Goal: Use online tool/utility: Utilize a website feature to perform a specific function

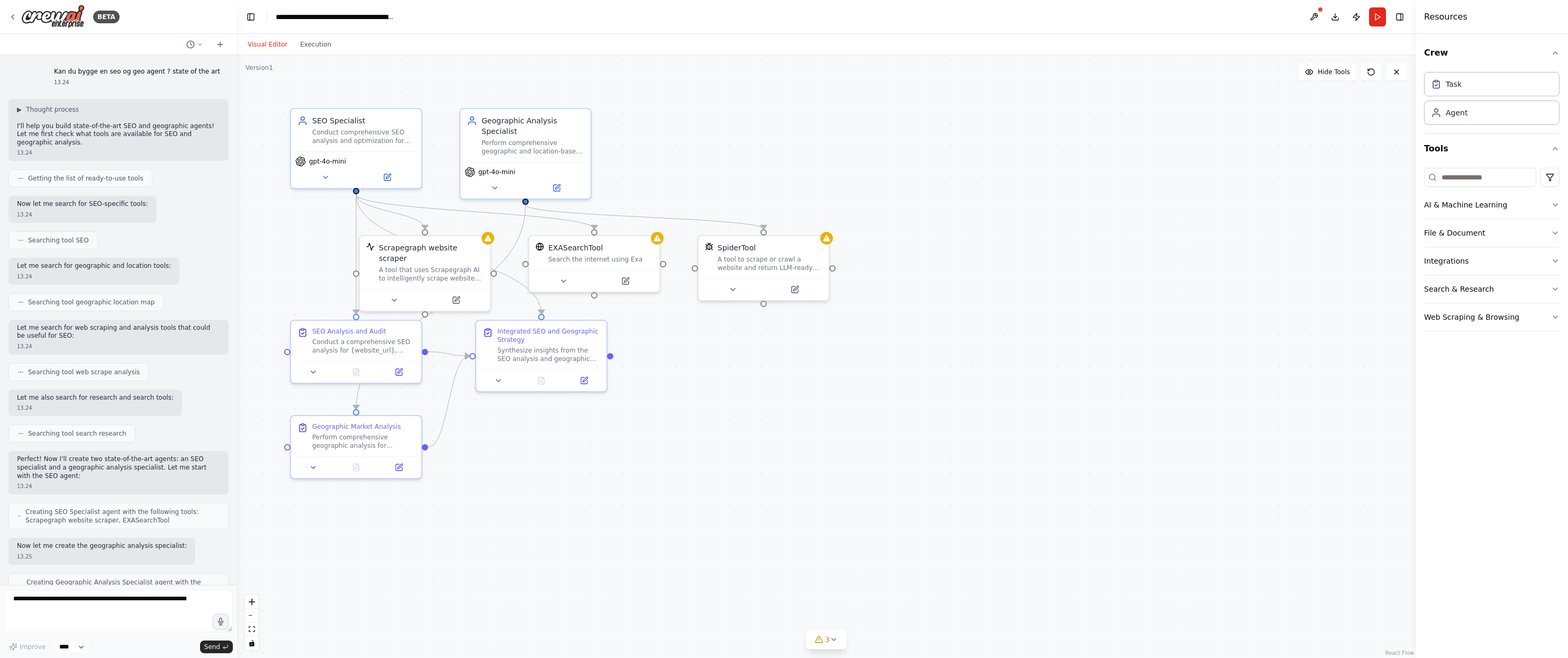
scroll to position [140, 0]
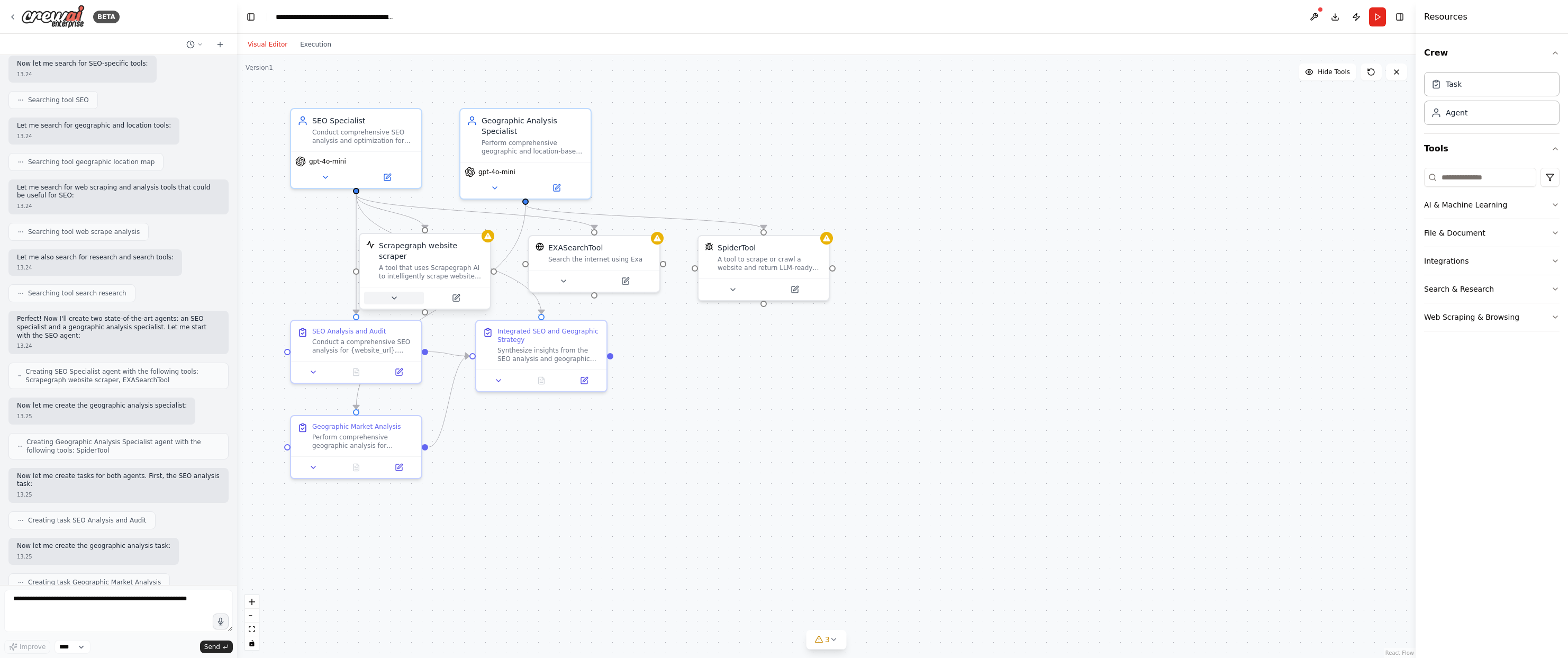
click at [403, 293] on button at bounding box center [394, 298] width 60 height 13
click at [468, 294] on div at bounding box center [425, 298] width 130 height 22
click at [451, 294] on div at bounding box center [425, 298] width 130 height 22
click at [457, 295] on icon at bounding box center [456, 298] width 6 height 6
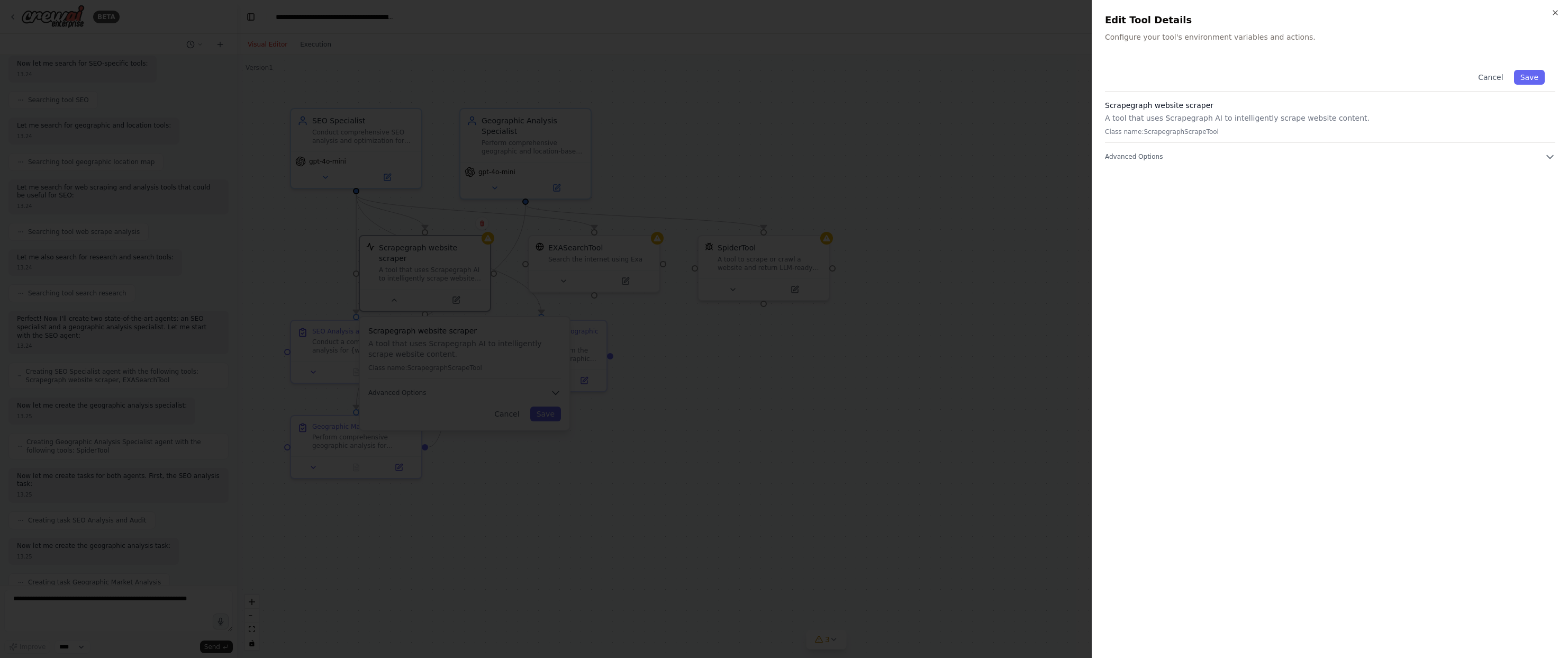
click at [1237, 121] on p "A tool that uses Scrapegraph AI to intelligently scrape website content." at bounding box center [1330, 117] width 450 height 10
click at [1542, 146] on div "Cancel Save Scrapegraph website scraper A tool that uses Scrapegraph AI to inte…" at bounding box center [1330, 110] width 450 height 103
click at [1545, 155] on icon "button" at bounding box center [1550, 156] width 10 height 10
click at [1024, 298] on div at bounding box center [784, 329] width 1568 height 658
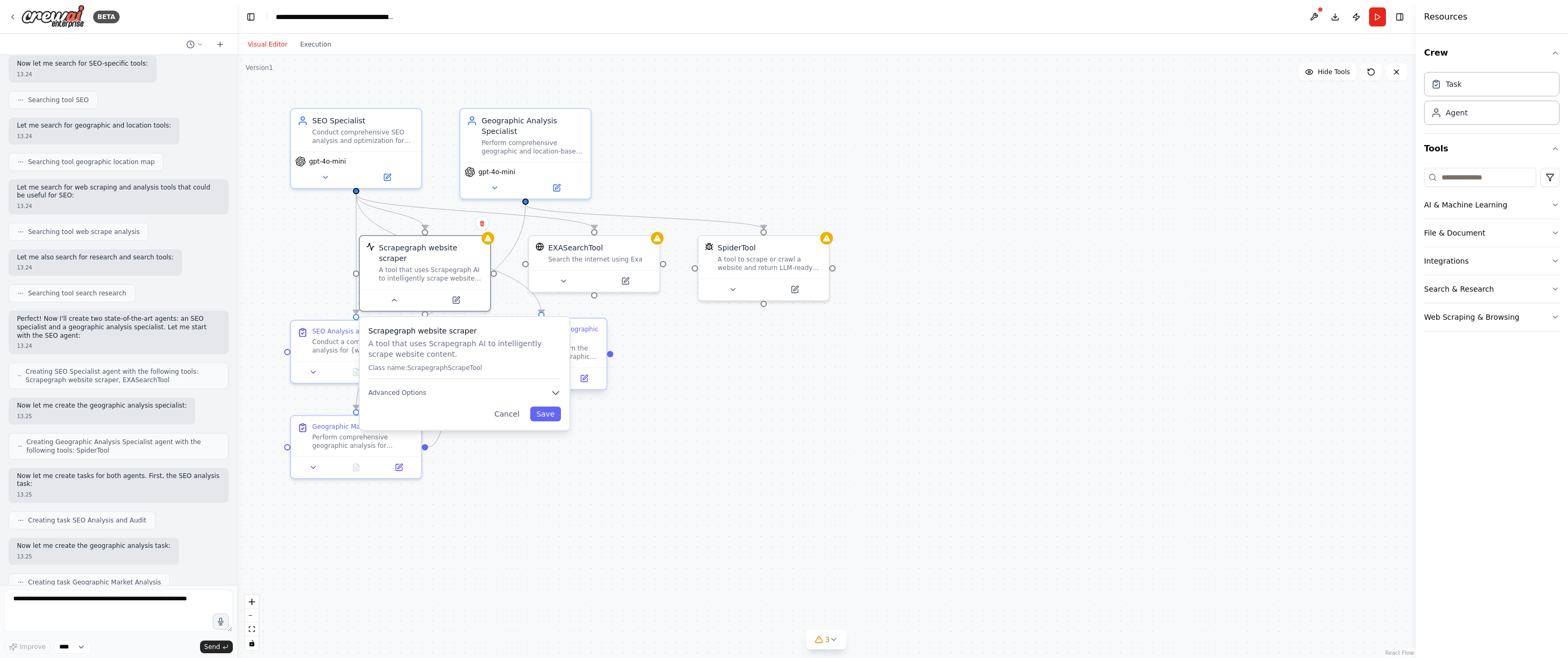
click at [605, 380] on div at bounding box center [541, 378] width 130 height 22
click at [576, 450] on div ".deletable-edge-delete-btn { width: 20px; height: 20px; border: 0px solid #ffff…" at bounding box center [826, 356] width 1178 height 603
click at [481, 484] on div ".deletable-edge-delete-btn { width: 20px; height: 20px; border: 0px solid #ffff…" at bounding box center [826, 356] width 1178 height 603
click at [699, 80] on div ".deletable-edge-delete-btn { width: 20px; height: 20px; border: 0px solid #ffff…" at bounding box center [826, 356] width 1178 height 603
click at [318, 51] on div "Visual Editor Execution" at bounding box center [289, 44] width 96 height 21
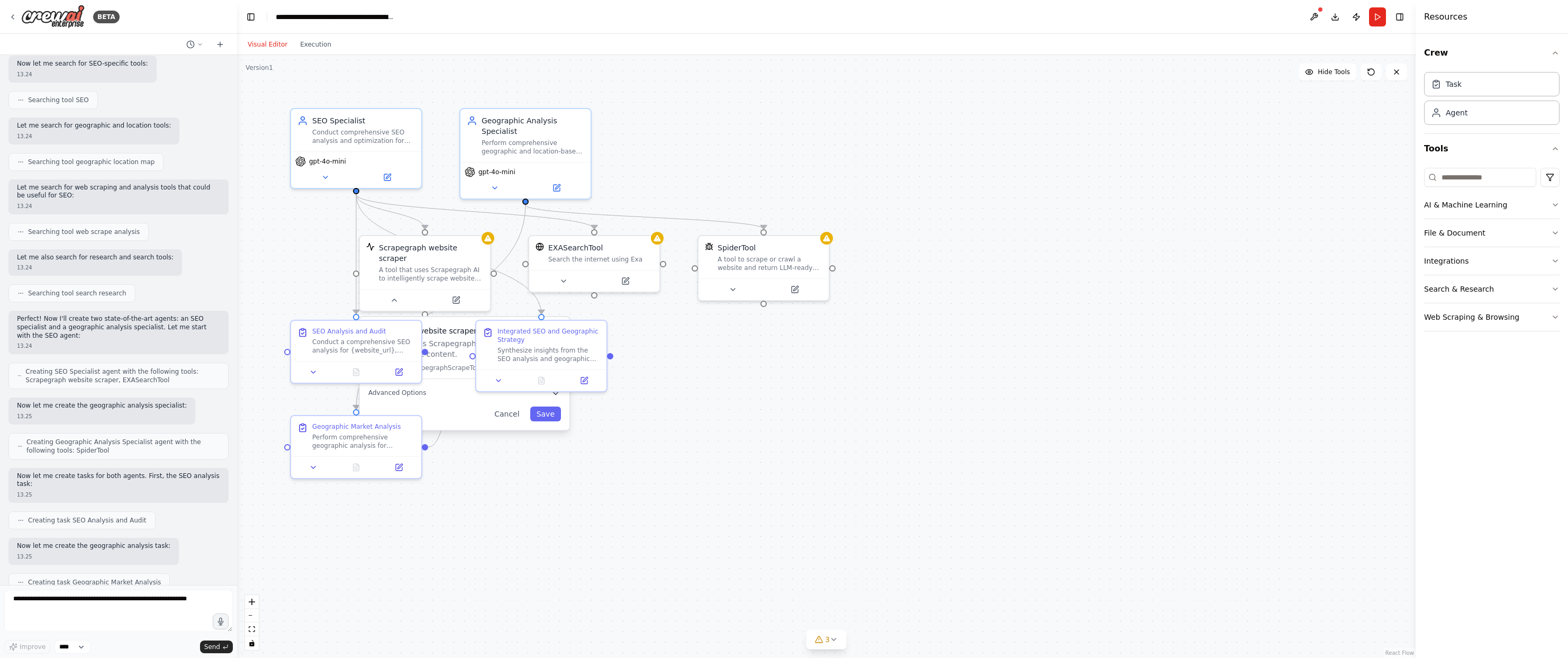
click at [293, 86] on div ".deletable-edge-delete-btn { width: 20px; height: 20px; border: 0px solid #ffff…" at bounding box center [826, 356] width 1178 height 603
click at [514, 413] on div "Scrapegraph website scraper A tool that uses Scrapegraph AI to intelligently sc…" at bounding box center [464, 373] width 209 height 113
click at [508, 408] on button "Cancel" at bounding box center [507, 414] width 38 height 15
click at [317, 466] on icon at bounding box center [313, 465] width 9 height 9
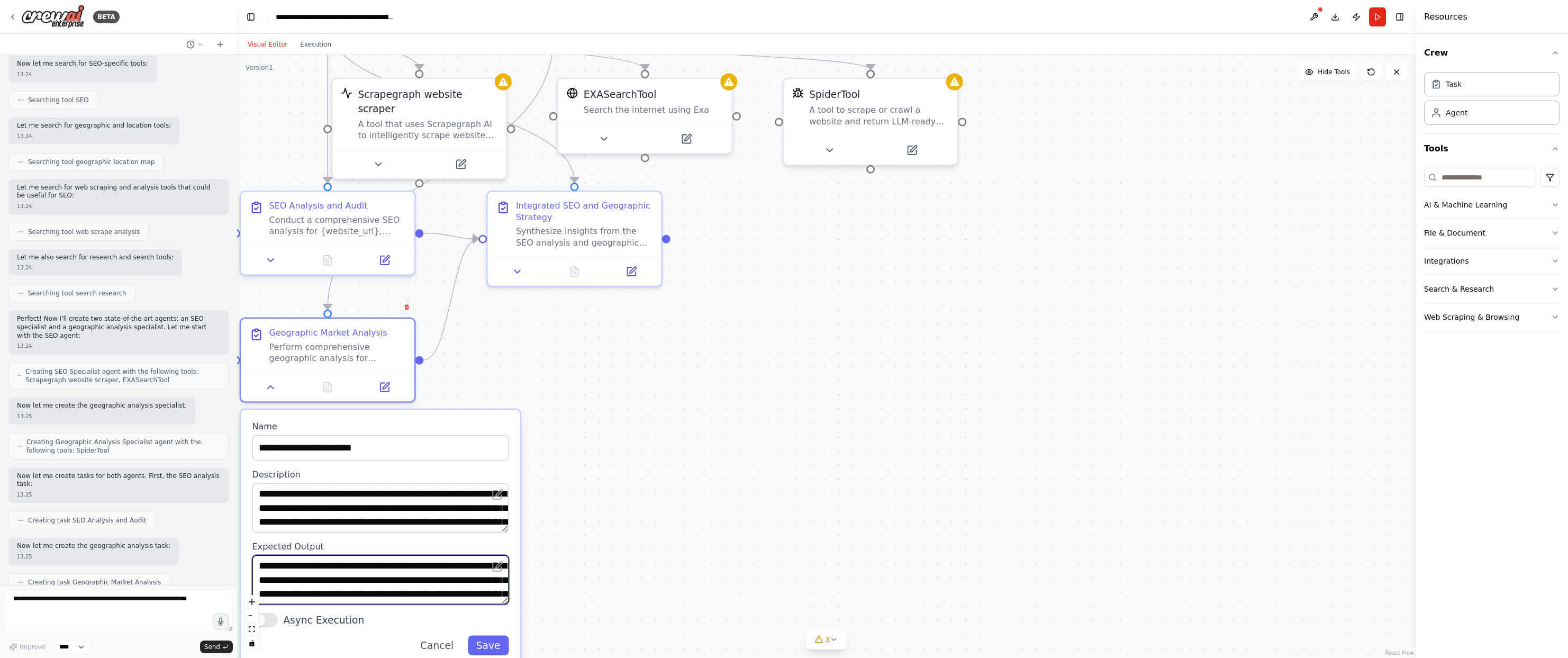
click at [433, 593] on textarea "**********" at bounding box center [381, 579] width 257 height 49
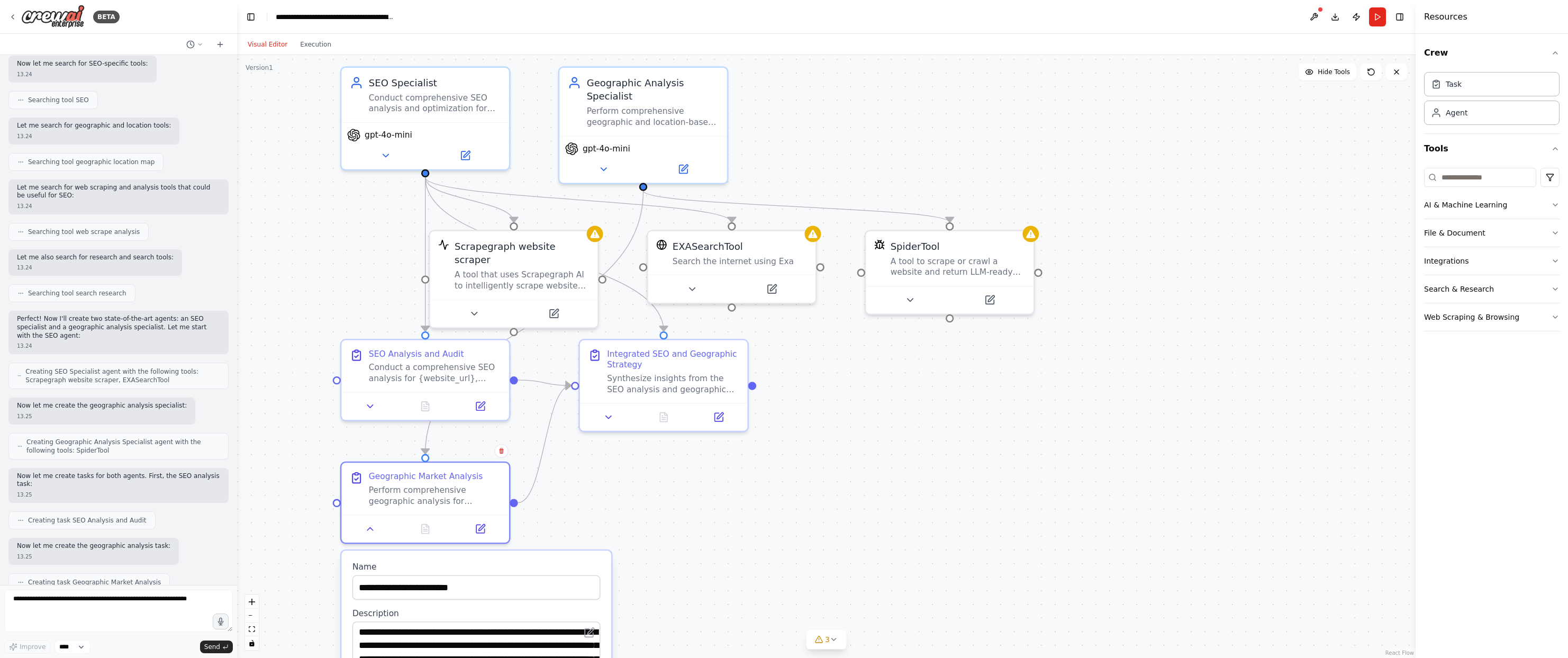
drag, startPoint x: 677, startPoint y: 320, endPoint x: 763, endPoint y: 464, distance: 167.7
click at [763, 464] on div ".deletable-edge-delete-btn { width: 20px; height: 20px; border: 0px solid #ffff…" at bounding box center [826, 356] width 1178 height 603
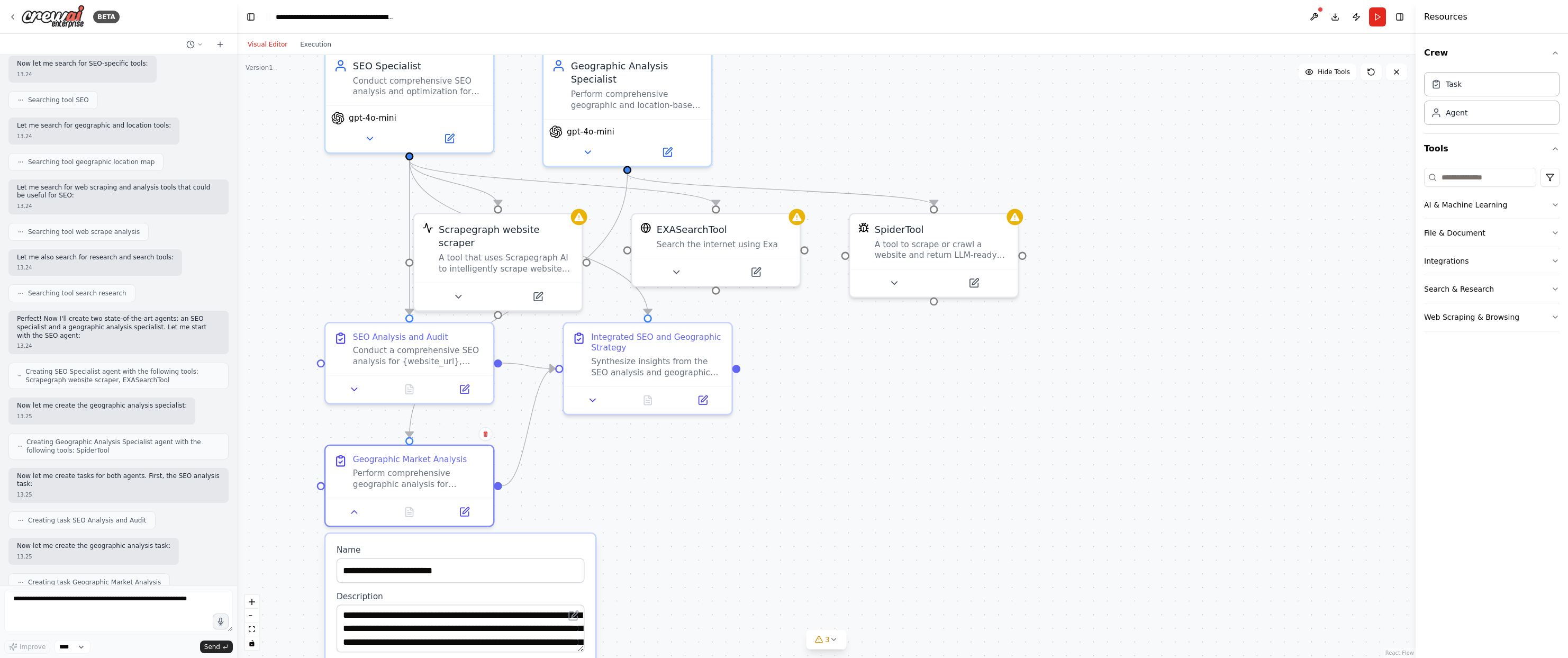
drag, startPoint x: 881, startPoint y: 457, endPoint x: 866, endPoint y: 439, distance: 23.4
click at [866, 439] on div ".deletable-edge-delete-btn { width: 20px; height: 20px; border: 0px solid #ffff…" at bounding box center [826, 356] width 1178 height 603
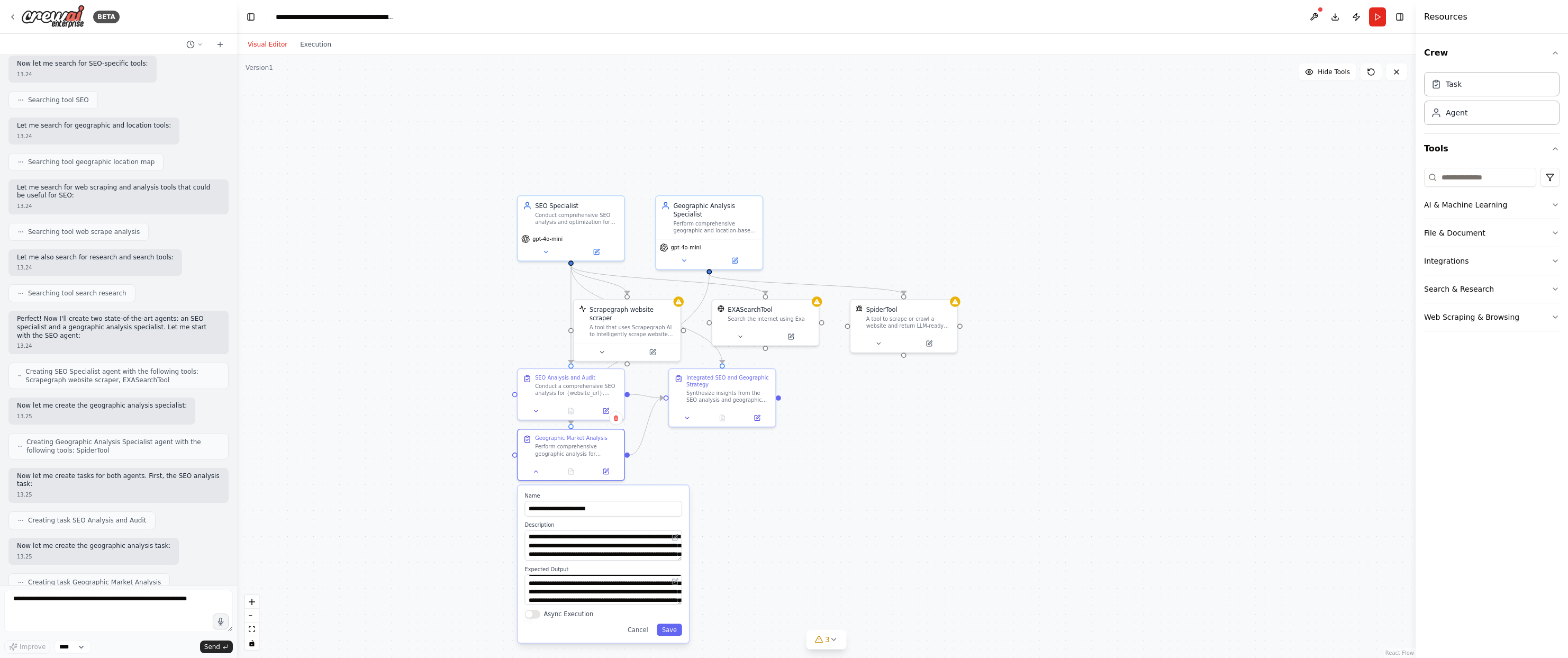
drag, startPoint x: 639, startPoint y: 633, endPoint x: 634, endPoint y: 606, distance: 27.5
click at [634, 610] on div "Async Execution" at bounding box center [603, 614] width 157 height 9
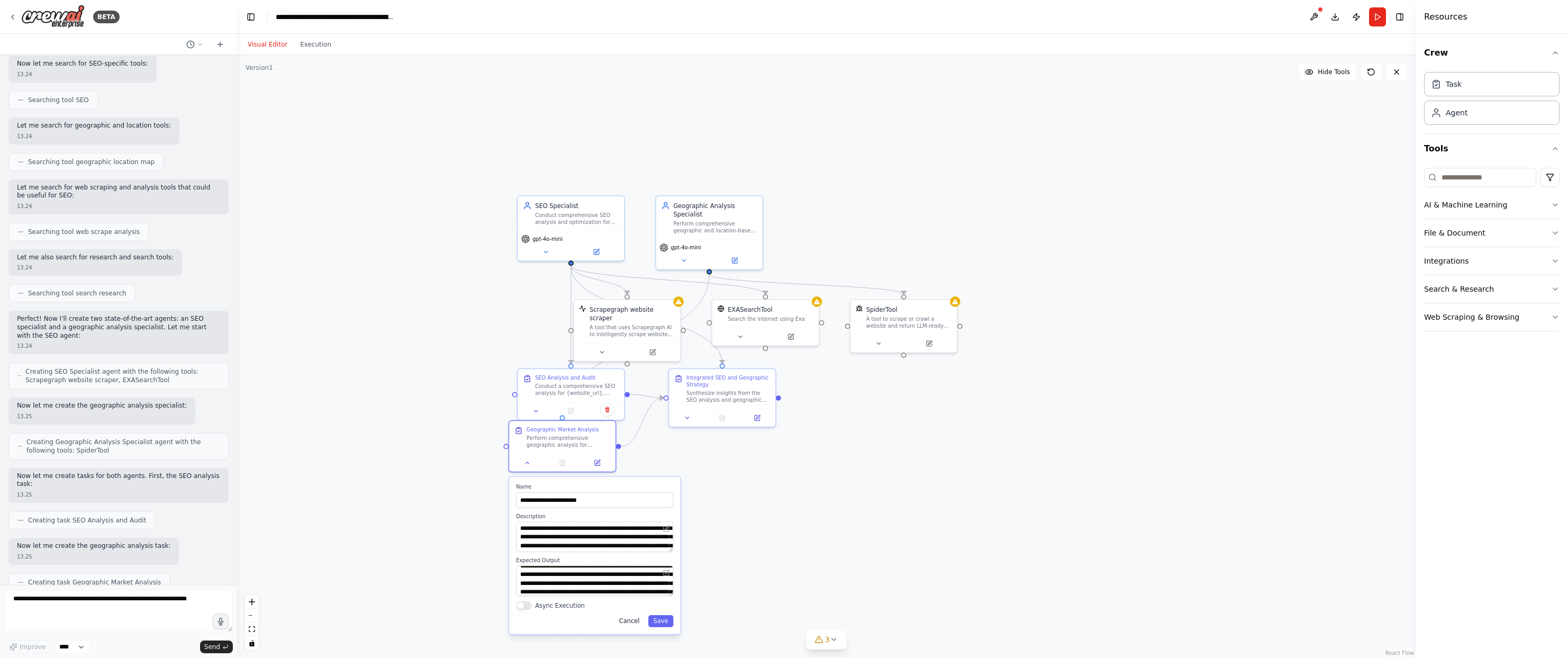
click at [631, 623] on button "Cancel" at bounding box center [629, 621] width 30 height 12
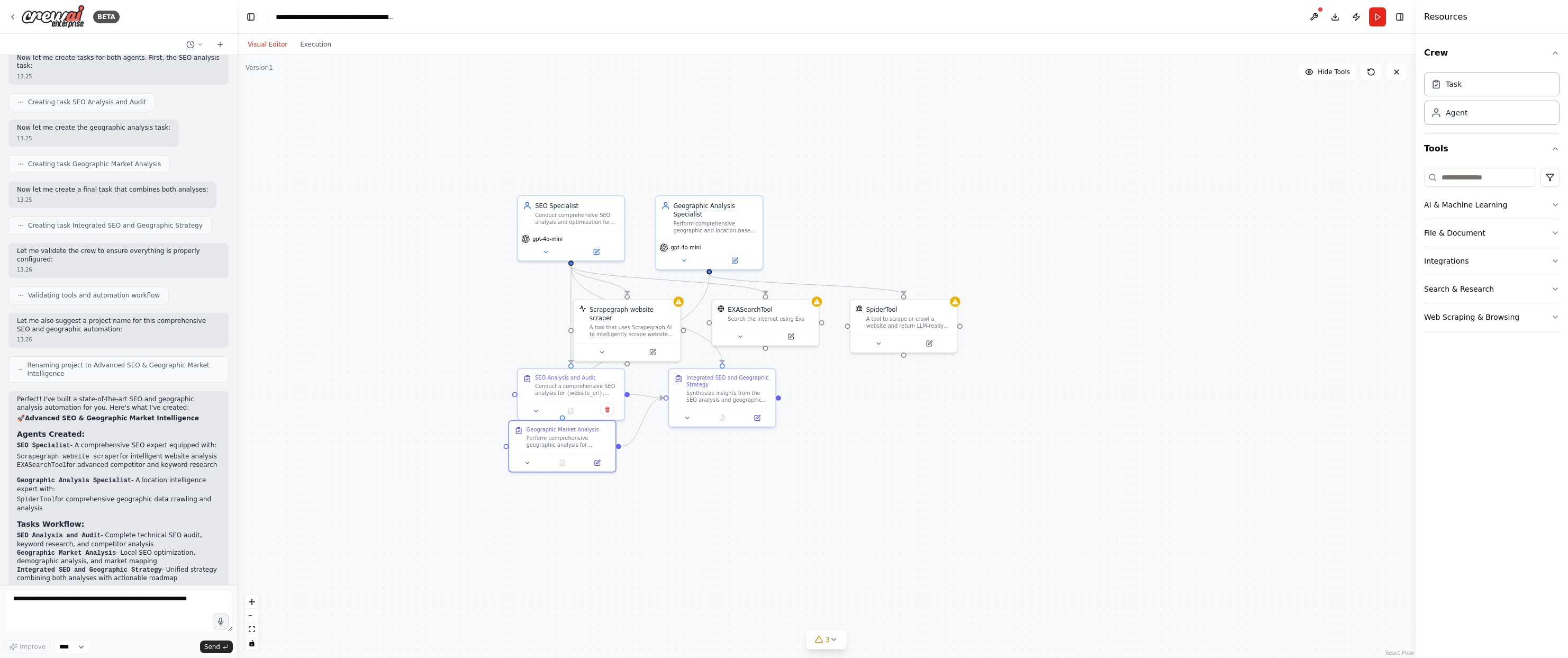
scroll to position [798, 0]
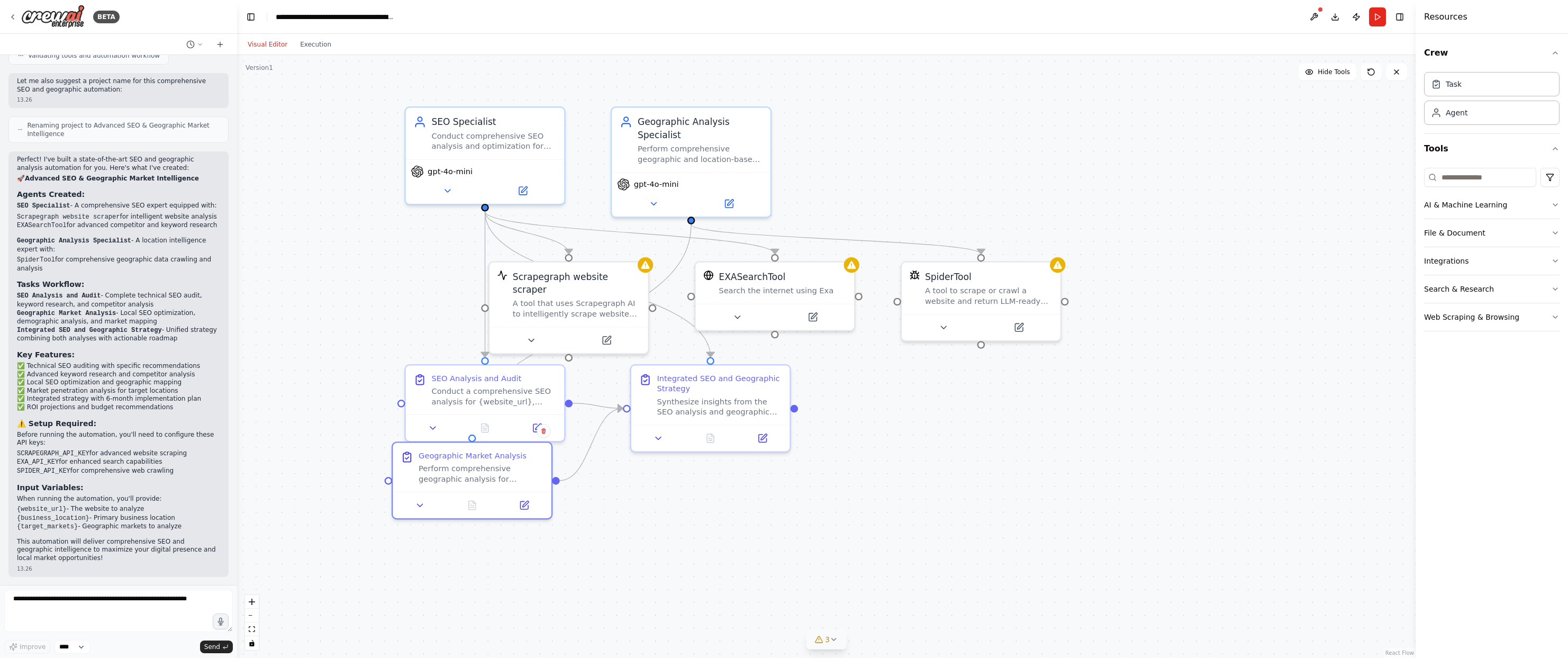
click at [832, 642] on icon at bounding box center [834, 639] width 9 height 9
click at [1341, 17] on button "Download" at bounding box center [1335, 16] width 17 height 19
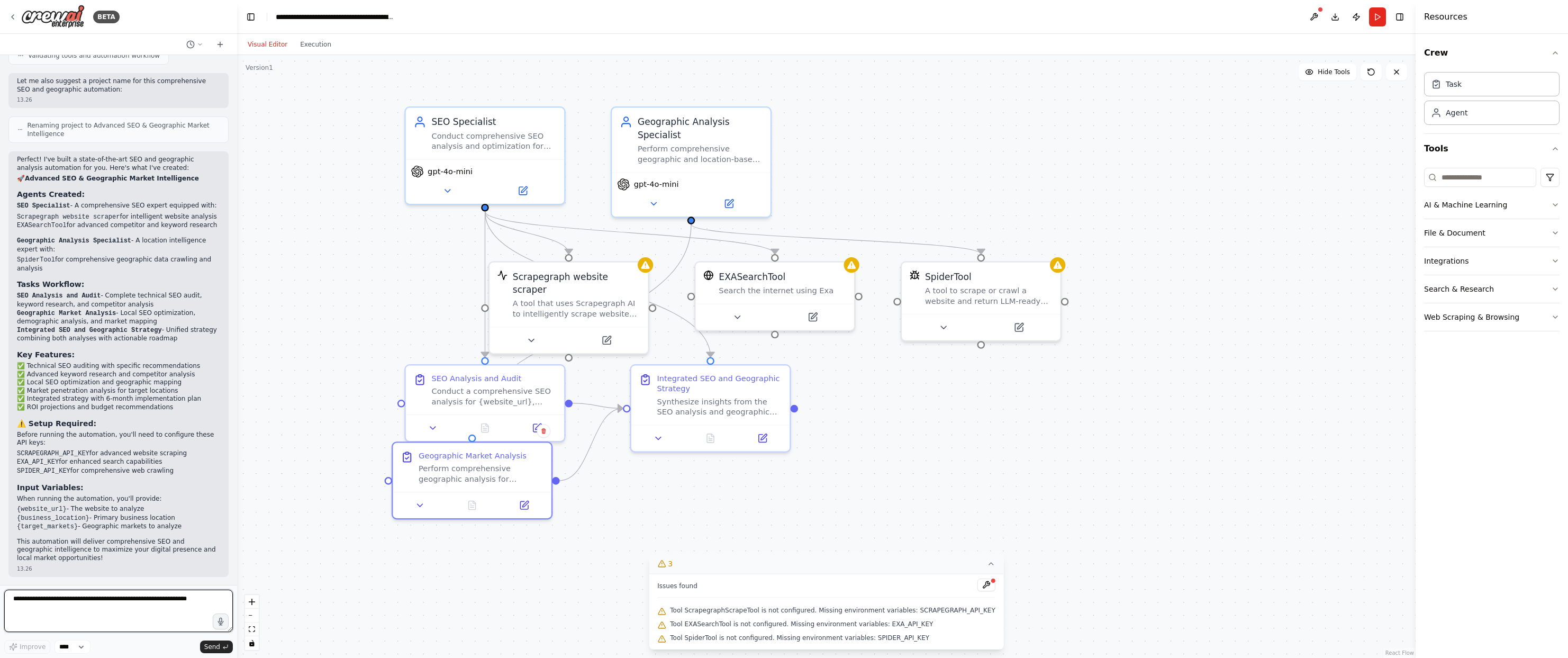
click at [152, 601] on textarea at bounding box center [119, 611] width 229 height 43
click at [136, 595] on textarea at bounding box center [119, 611] width 229 height 43
type textarea "*"
type textarea "**********"
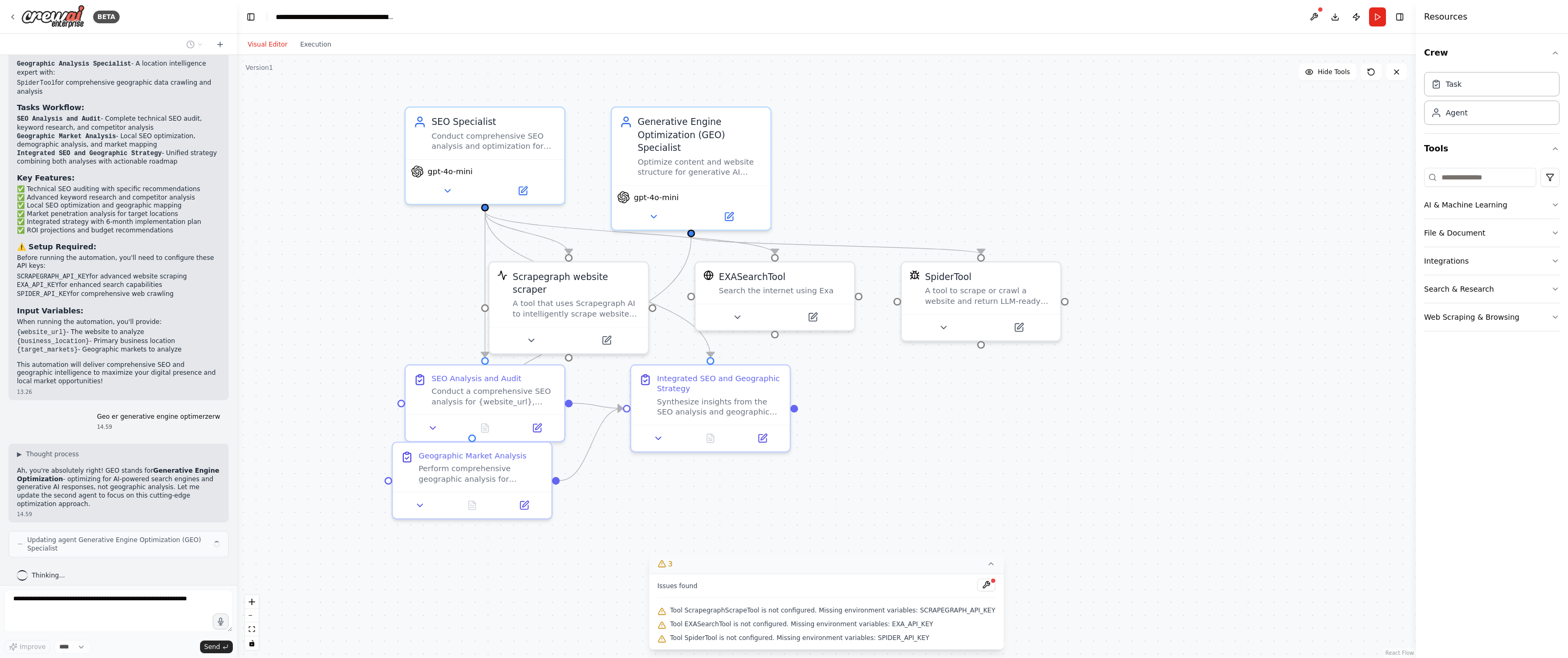
scroll to position [982, 0]
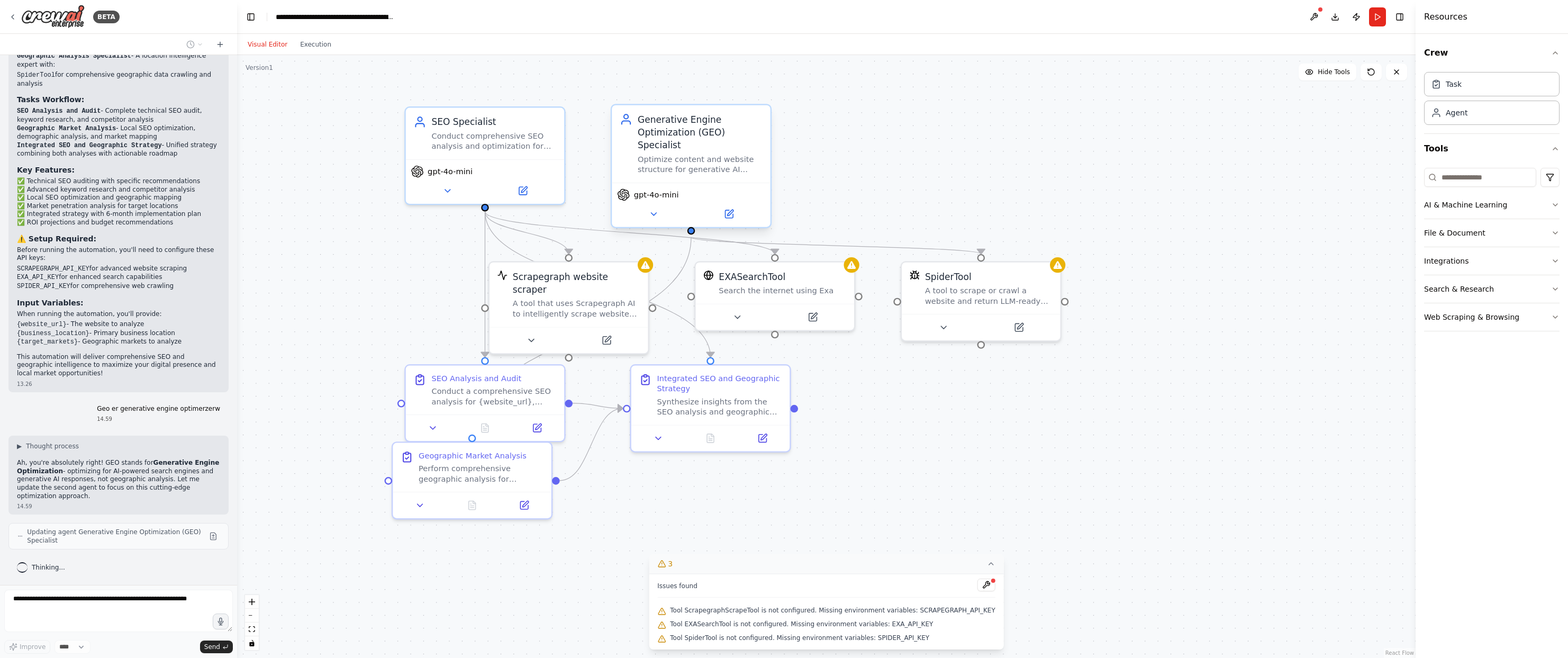
click at [732, 169] on div "Optimize content and website structure for generative AI engines like ChatGPT, …" at bounding box center [700, 164] width 125 height 21
click at [705, 171] on div "Optimize content and website structure for generative AI engines like ChatGPT, …" at bounding box center [700, 164] width 125 height 21
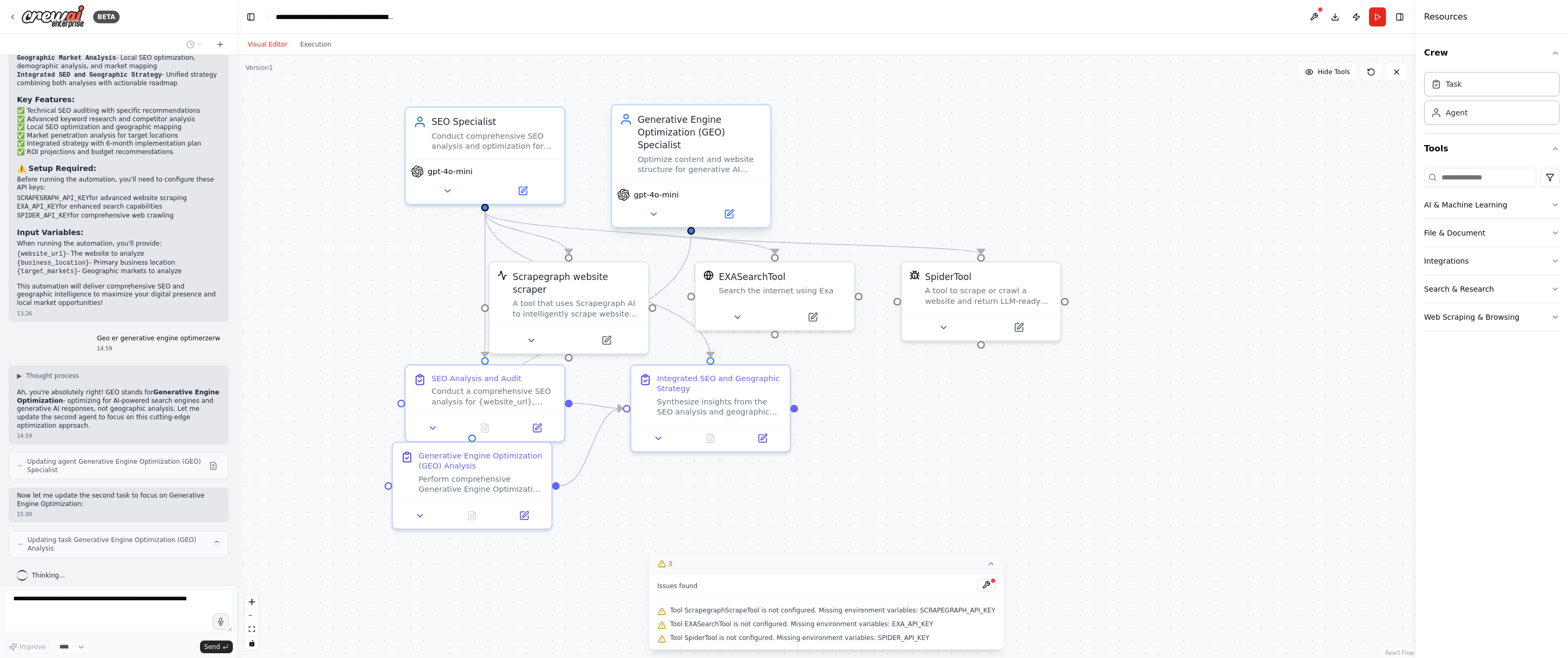
scroll to position [1061, 0]
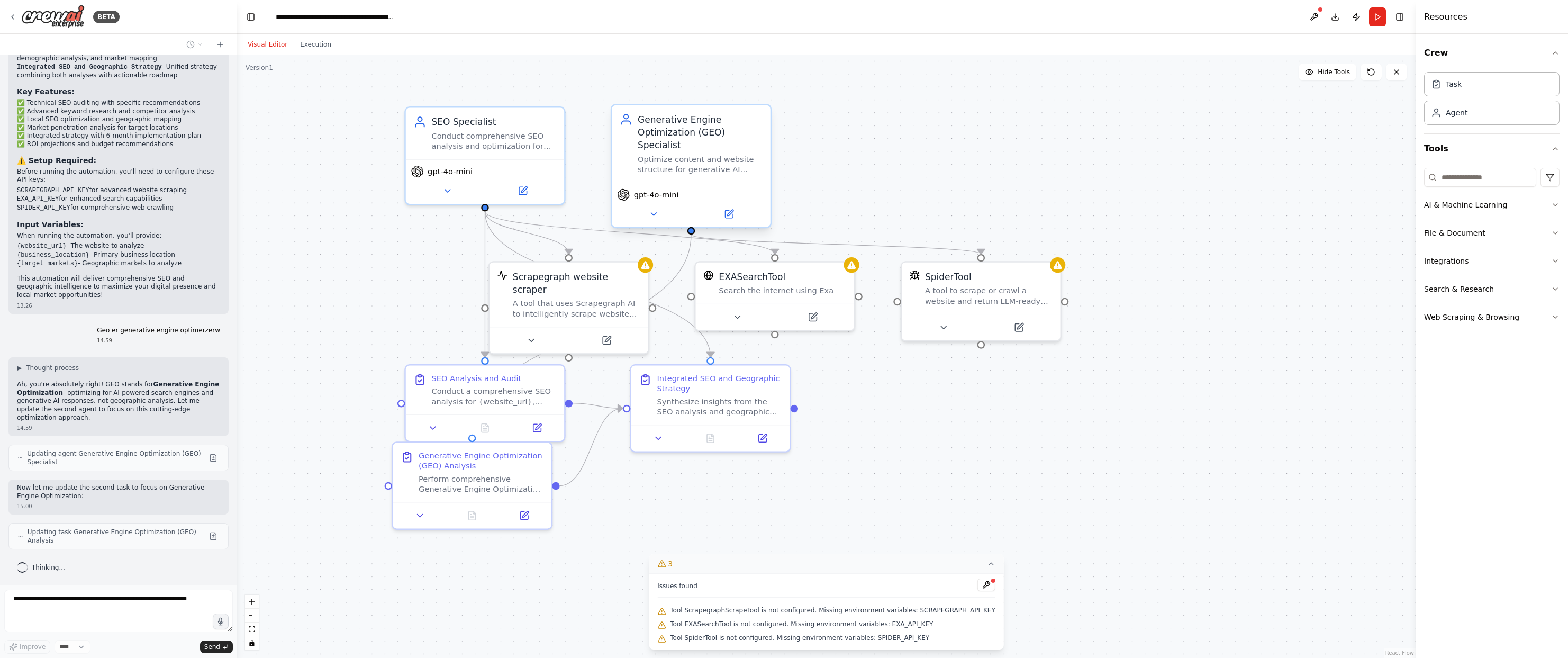
click at [706, 175] on div "Generative Engine Optimization (GEO) Specialist Optimize content and website st…" at bounding box center [691, 144] width 158 height 77
click at [670, 217] on button at bounding box center [654, 214] width 73 height 15
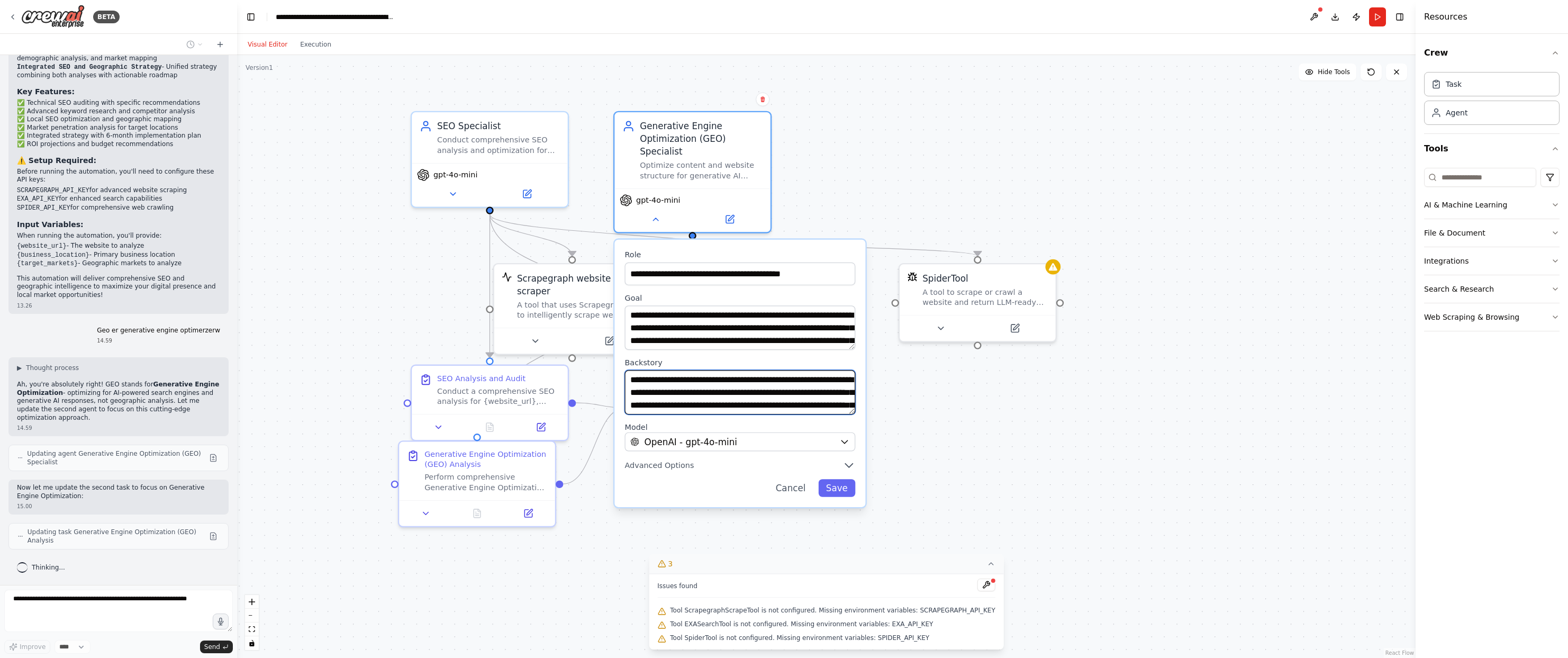
click at [774, 379] on textarea "**********" at bounding box center [740, 392] width 231 height 44
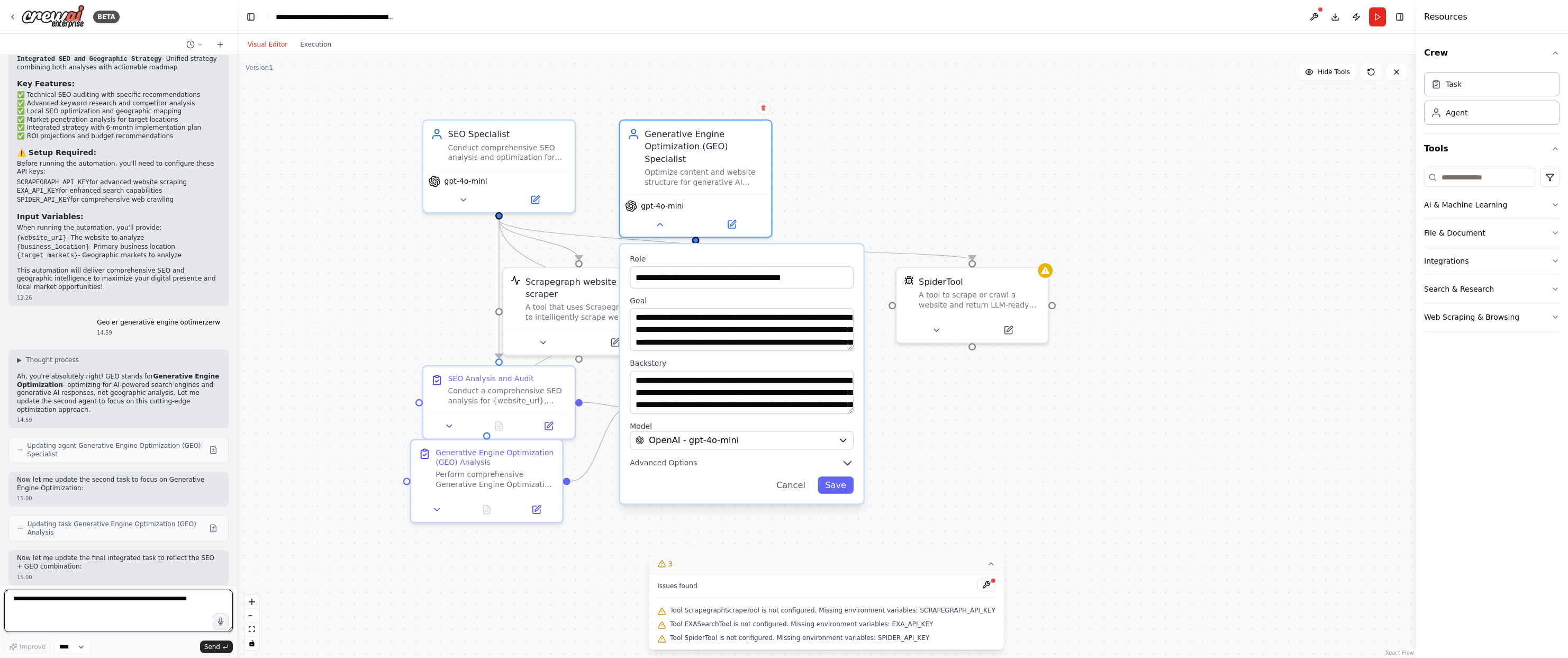
scroll to position [1077, 0]
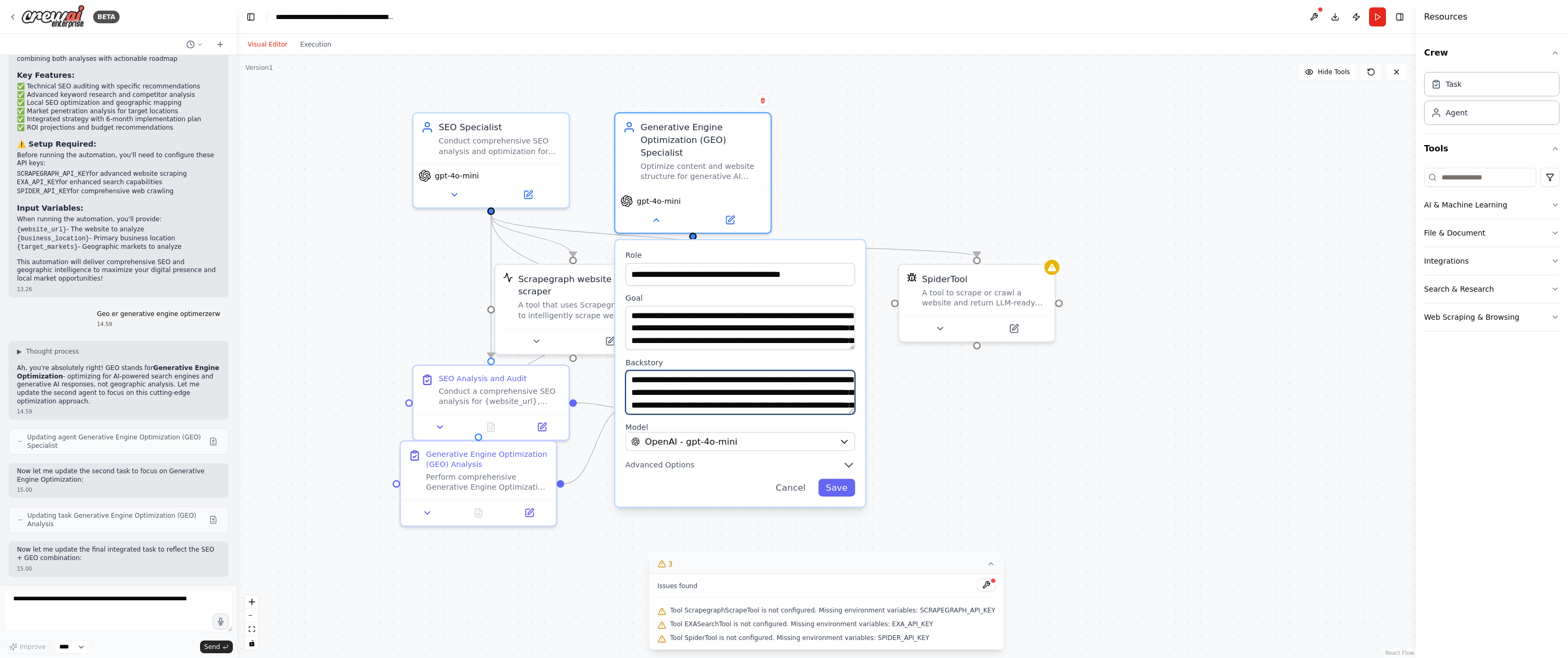
click at [816, 401] on textarea "**********" at bounding box center [740, 392] width 229 height 44
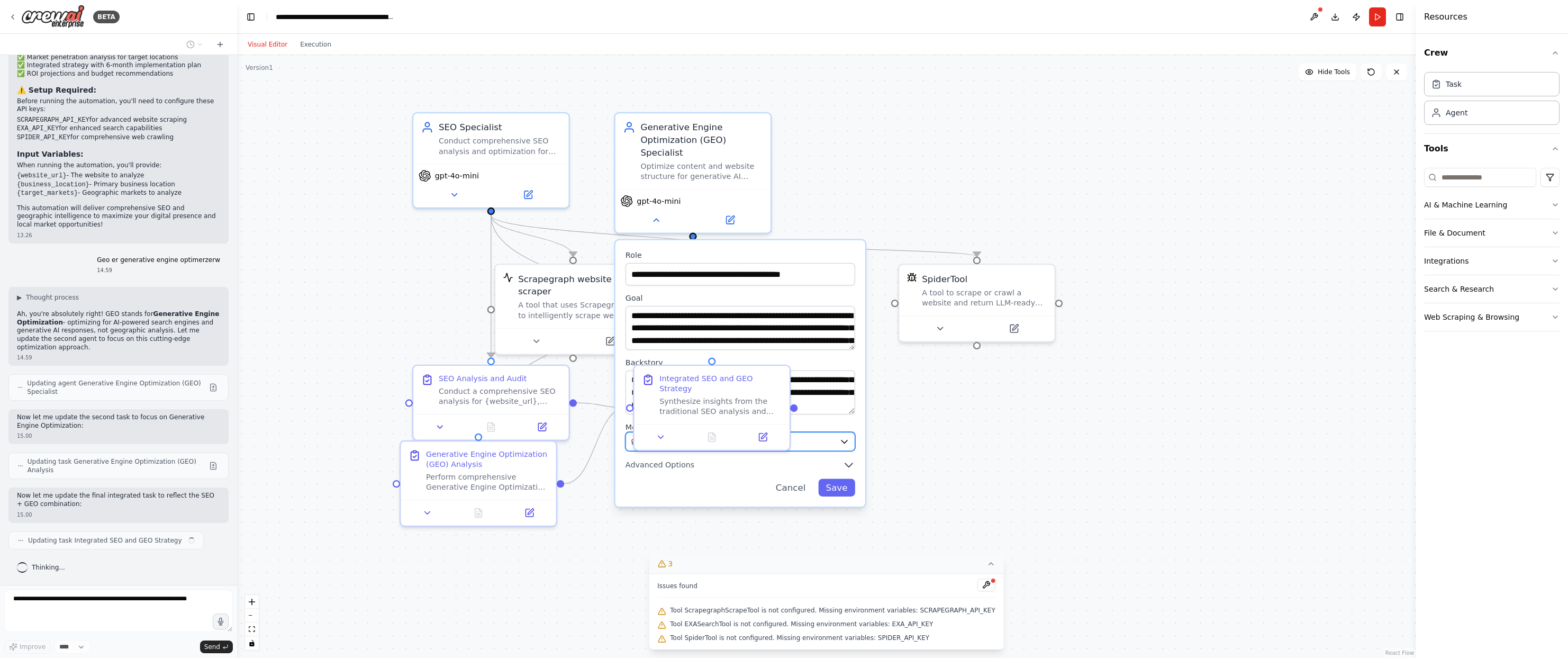
click at [843, 439] on icon "button" at bounding box center [844, 441] width 10 height 10
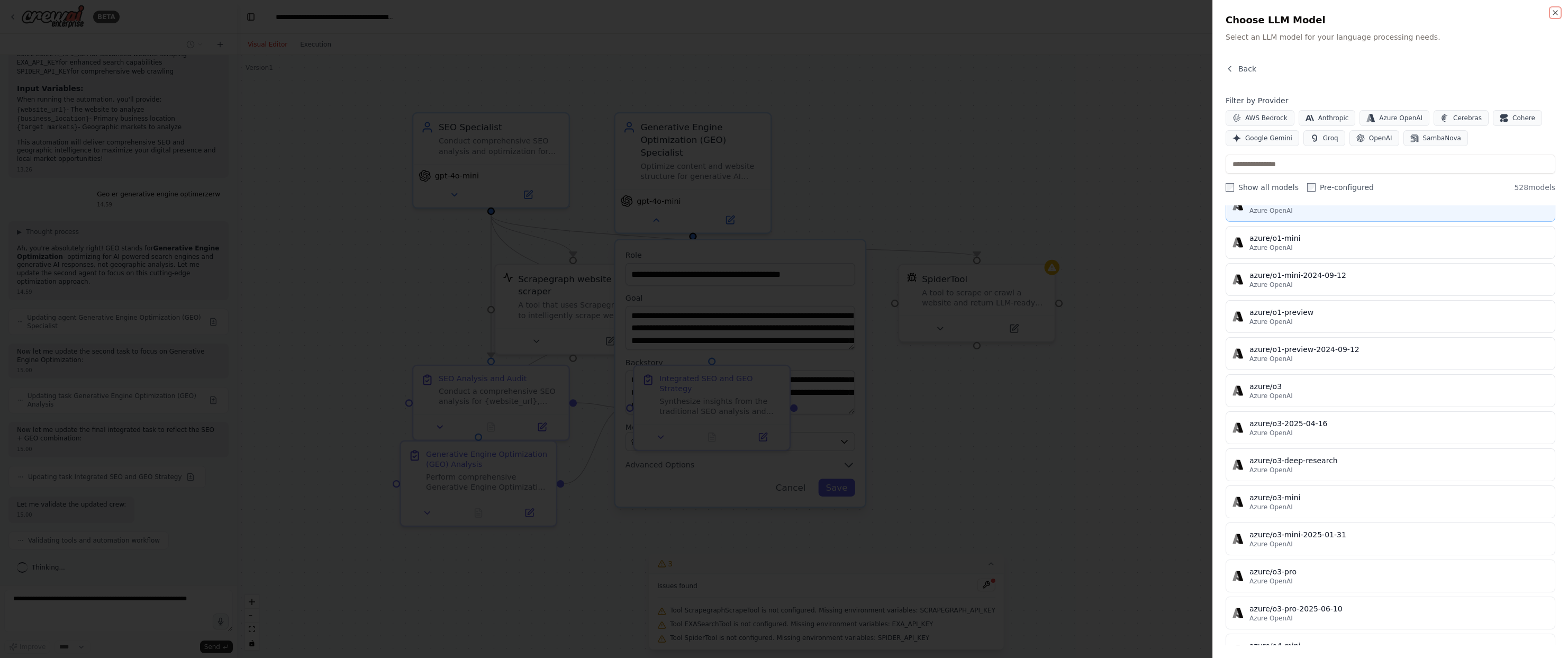
scroll to position [10123, 0]
click at [1334, 117] on span "Anthropic" at bounding box center [1334, 118] width 30 height 9
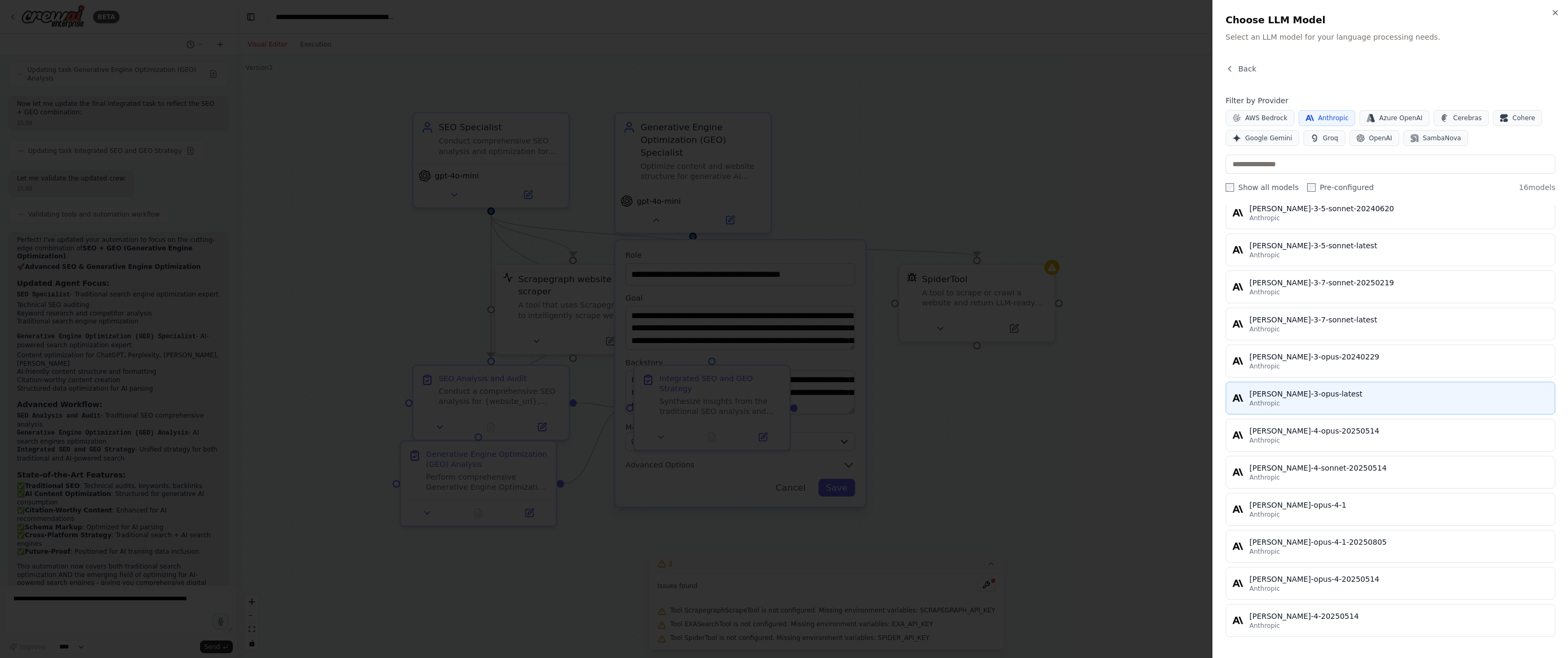
scroll to position [1531, 0]
click at [1250, 138] on span "Google Gemini" at bounding box center [1269, 138] width 47 height 9
click at [1327, 116] on span "Anthropic" at bounding box center [1334, 118] width 30 height 9
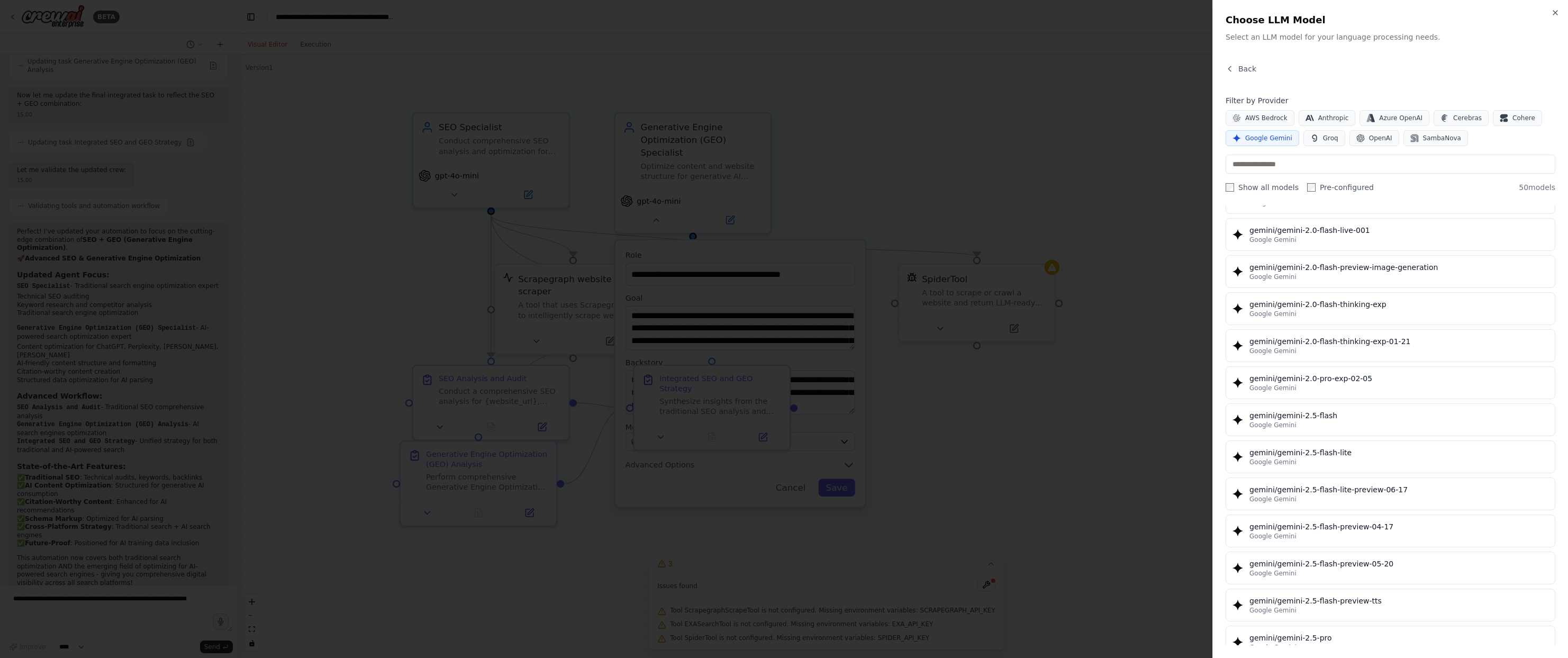
scroll to position [119, 0]
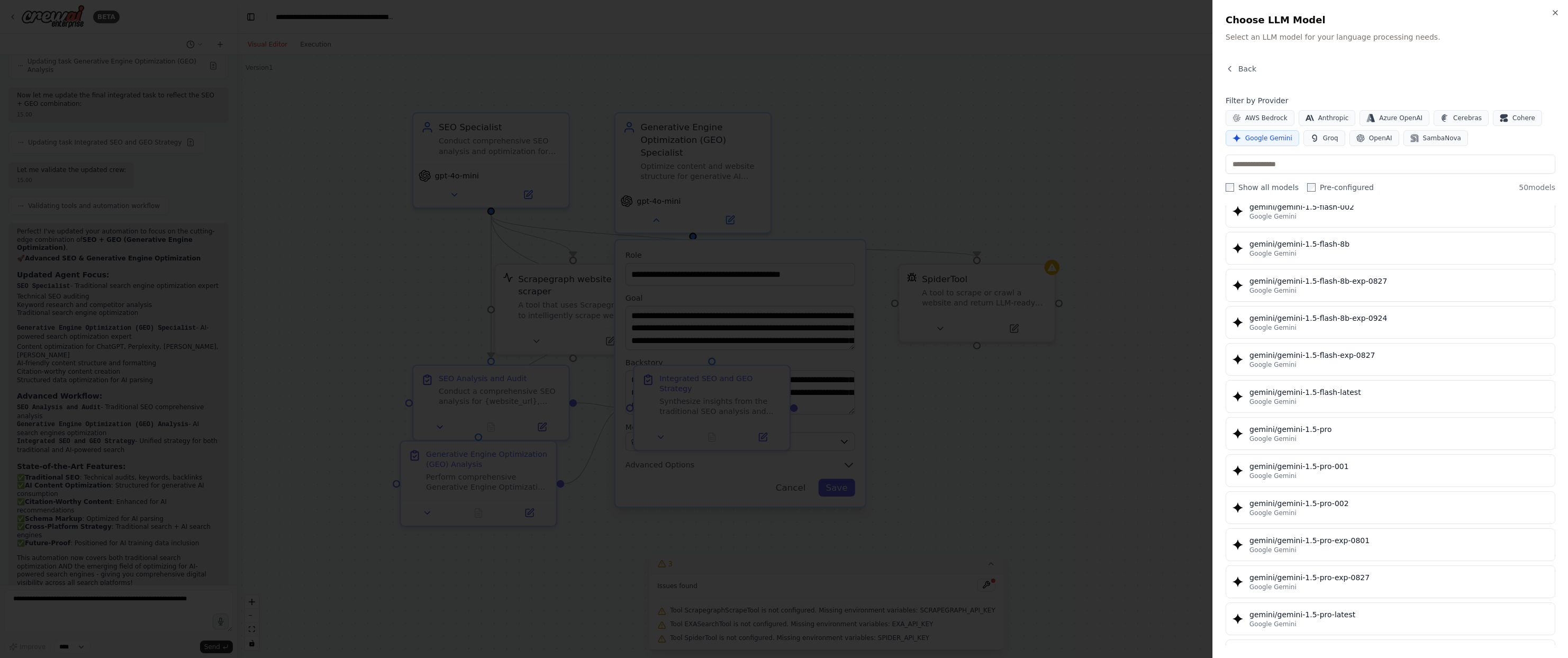
click at [958, 412] on div at bounding box center [784, 329] width 1568 height 658
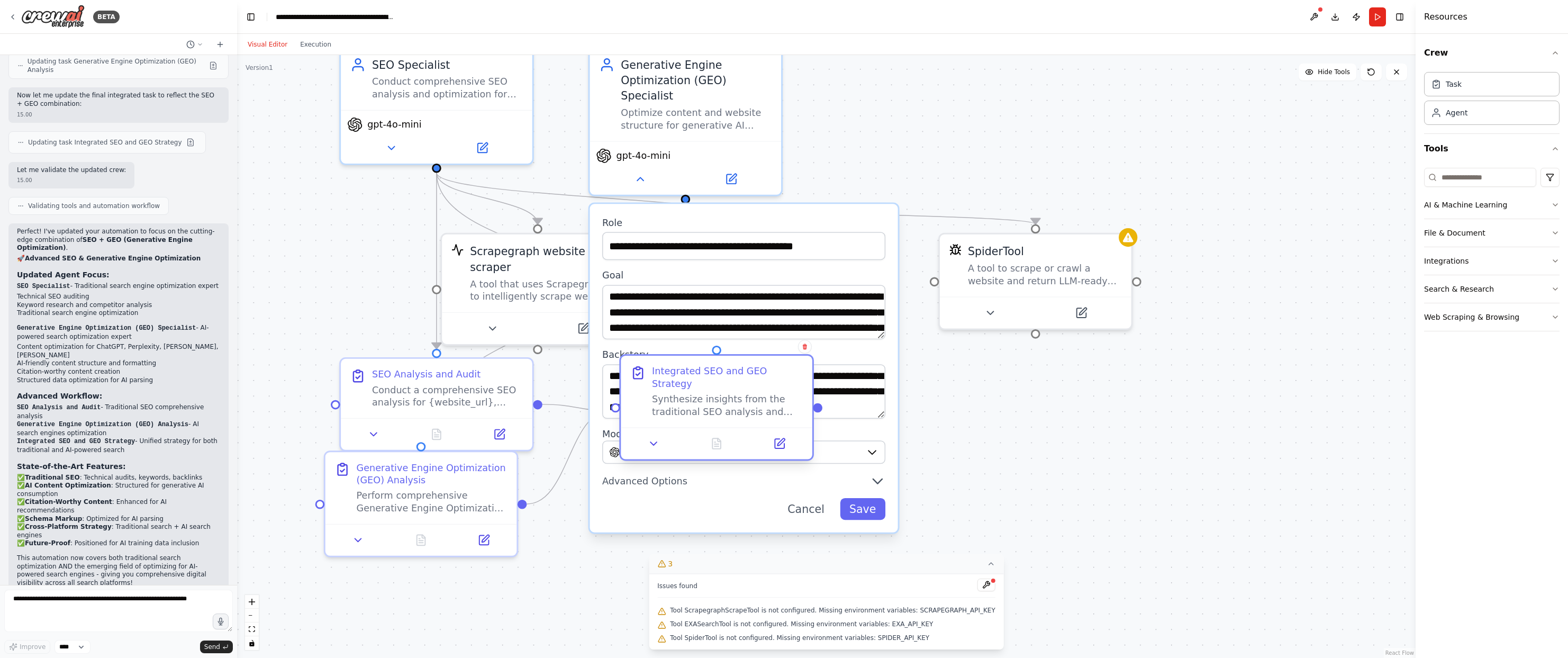
click at [710, 409] on div "Synthesize insights from the traditional SEO analysis and Generative Engine Opt…" at bounding box center [727, 405] width 151 height 25
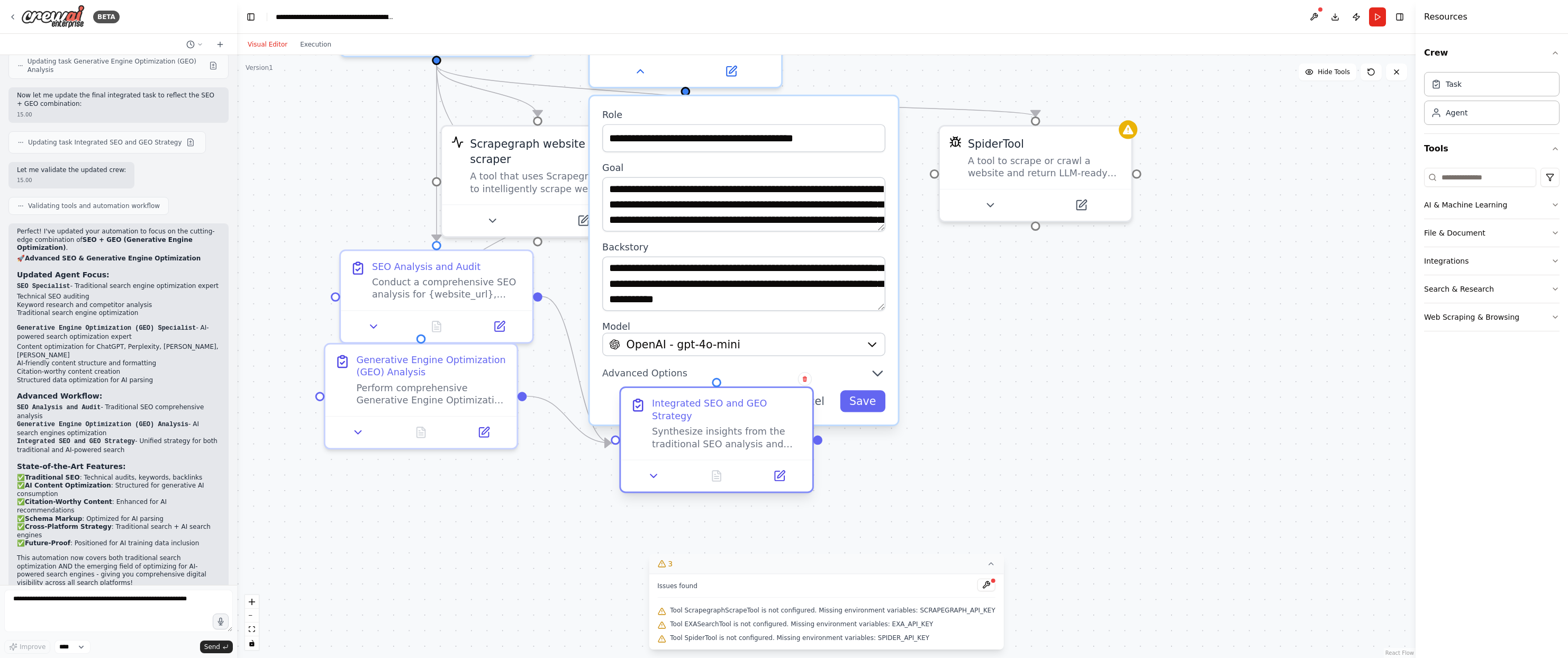
drag, startPoint x: 721, startPoint y: 395, endPoint x: 724, endPoint y: 424, distance: 29.2
click at [724, 424] on div "Integrated SEO and GEO Strategy Synthesize insights from the traditional SEO an…" at bounding box center [727, 424] width 151 height 53
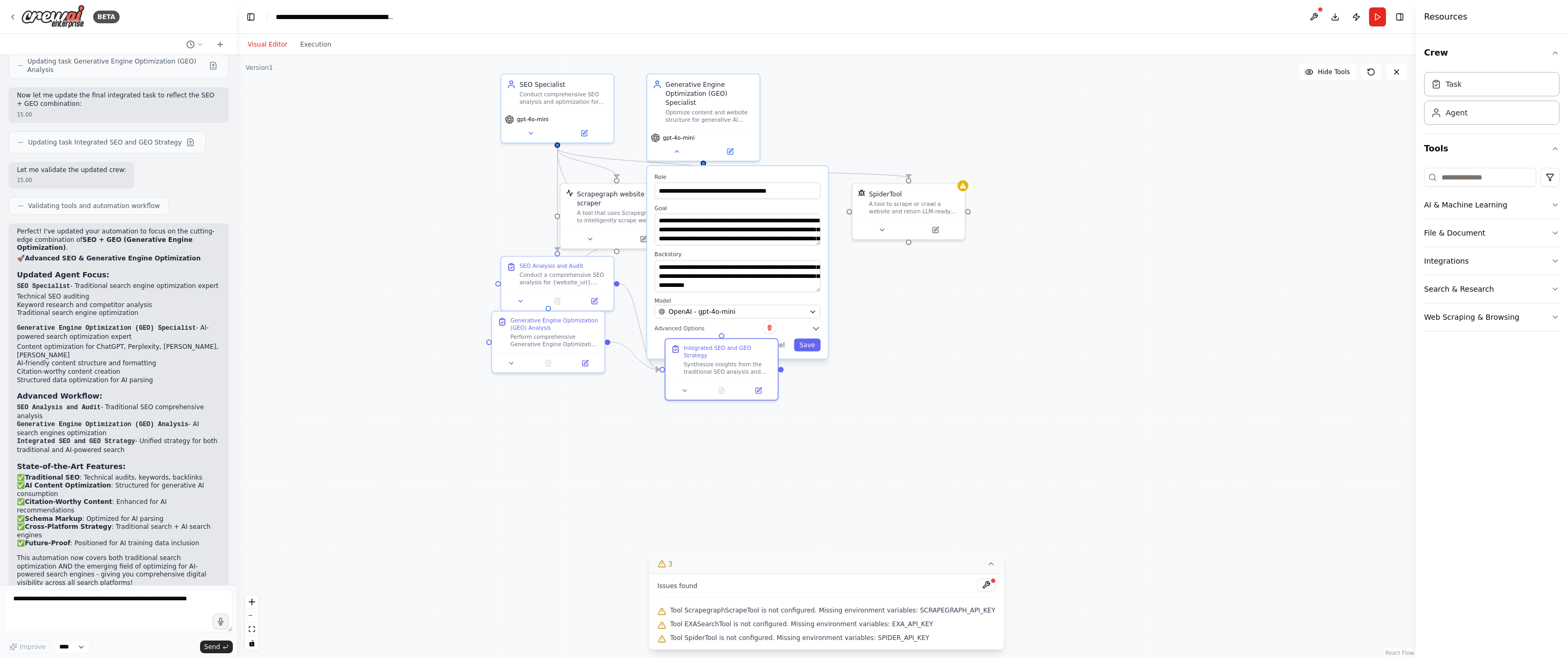
click at [787, 353] on div "**********" at bounding box center [737, 262] width 180 height 192
click at [780, 341] on button "Cancel" at bounding box center [774, 345] width 33 height 13
click at [771, 344] on button "Cancel" at bounding box center [774, 345] width 33 height 13
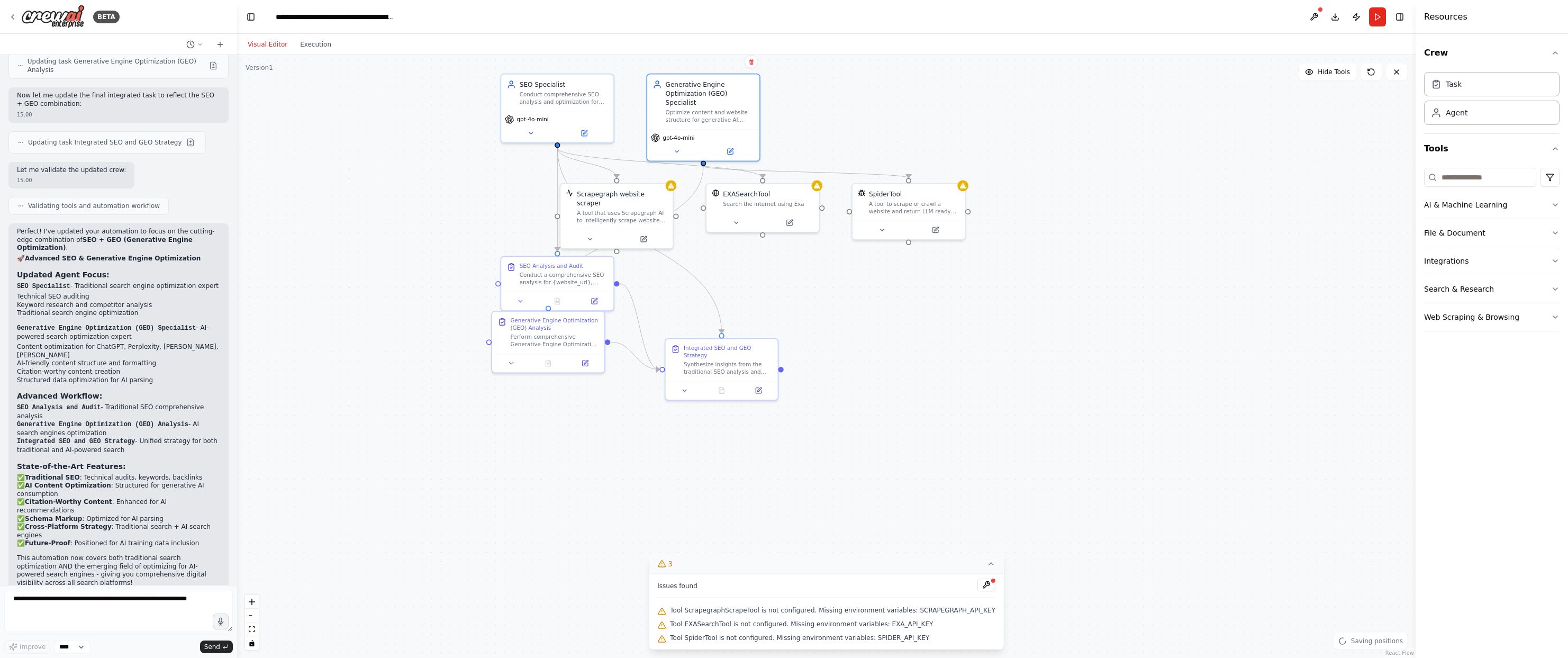
click at [771, 345] on div "Integrated SEO and GEO Strategy" at bounding box center [727, 352] width 88 height 15
drag, startPoint x: 733, startPoint y: 370, endPoint x: 755, endPoint y: 313, distance: 61.1
click at [755, 313] on div "Synthesize insights from the traditional SEO analysis and Generative Engine Opt…" at bounding box center [746, 312] width 88 height 15
click at [614, 466] on div ".deletable-edge-delete-btn { width: 20px; height: 20px; border: 0px solid #ffff…" at bounding box center [826, 356] width 1178 height 603
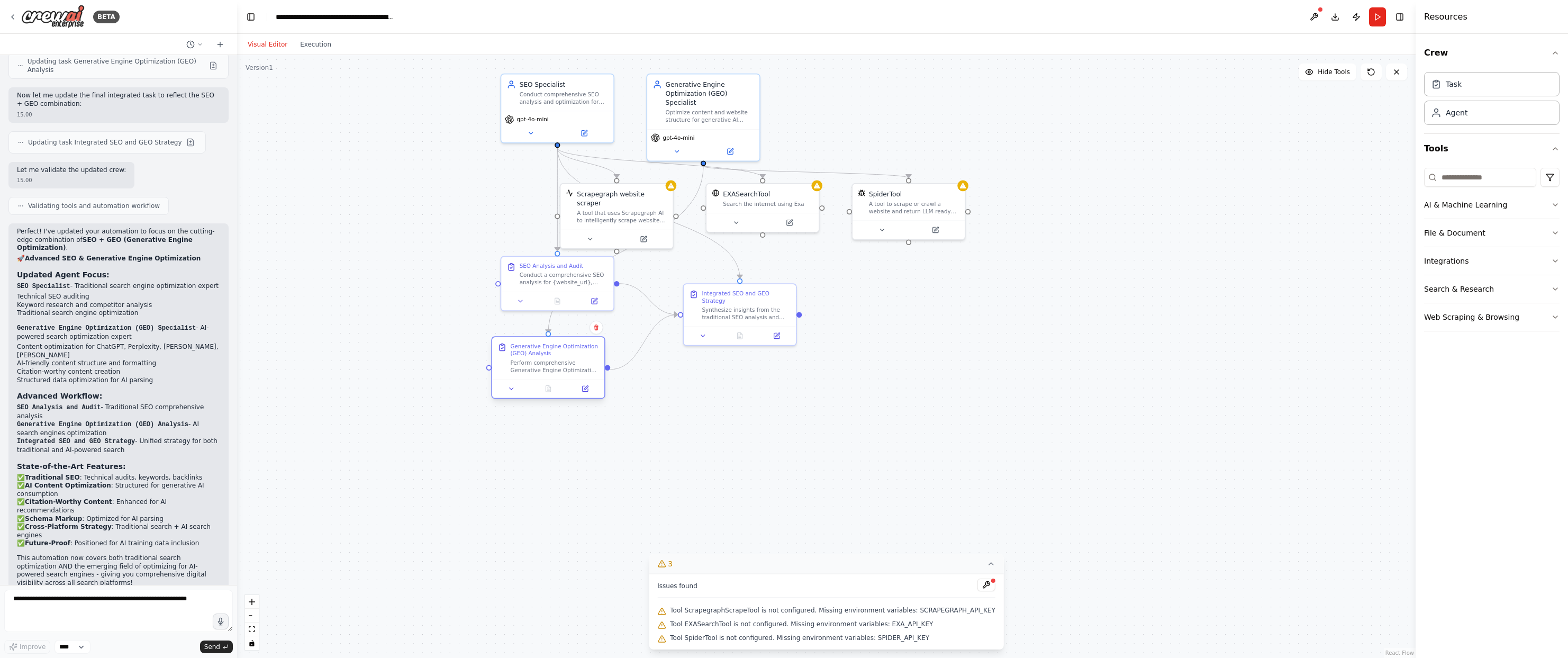
drag, startPoint x: 539, startPoint y: 340, endPoint x: 542, endPoint y: 363, distance: 23.2
click at [542, 363] on div "Perform comprehensive Generative Engine Optimization analysis for {website_url}…" at bounding box center [554, 366] width 88 height 15
click at [142, 597] on textarea at bounding box center [119, 611] width 229 height 43
type textarea "**********"
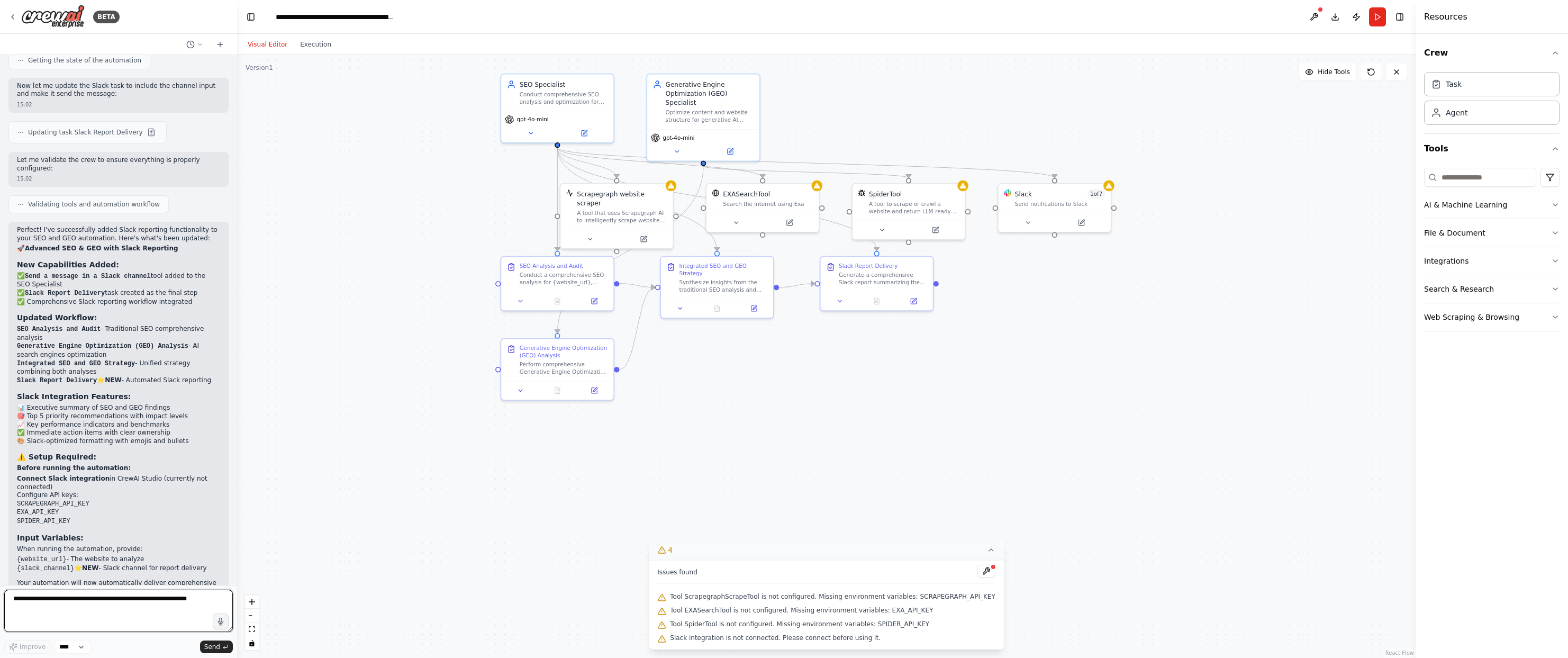
scroll to position [2460, 0]
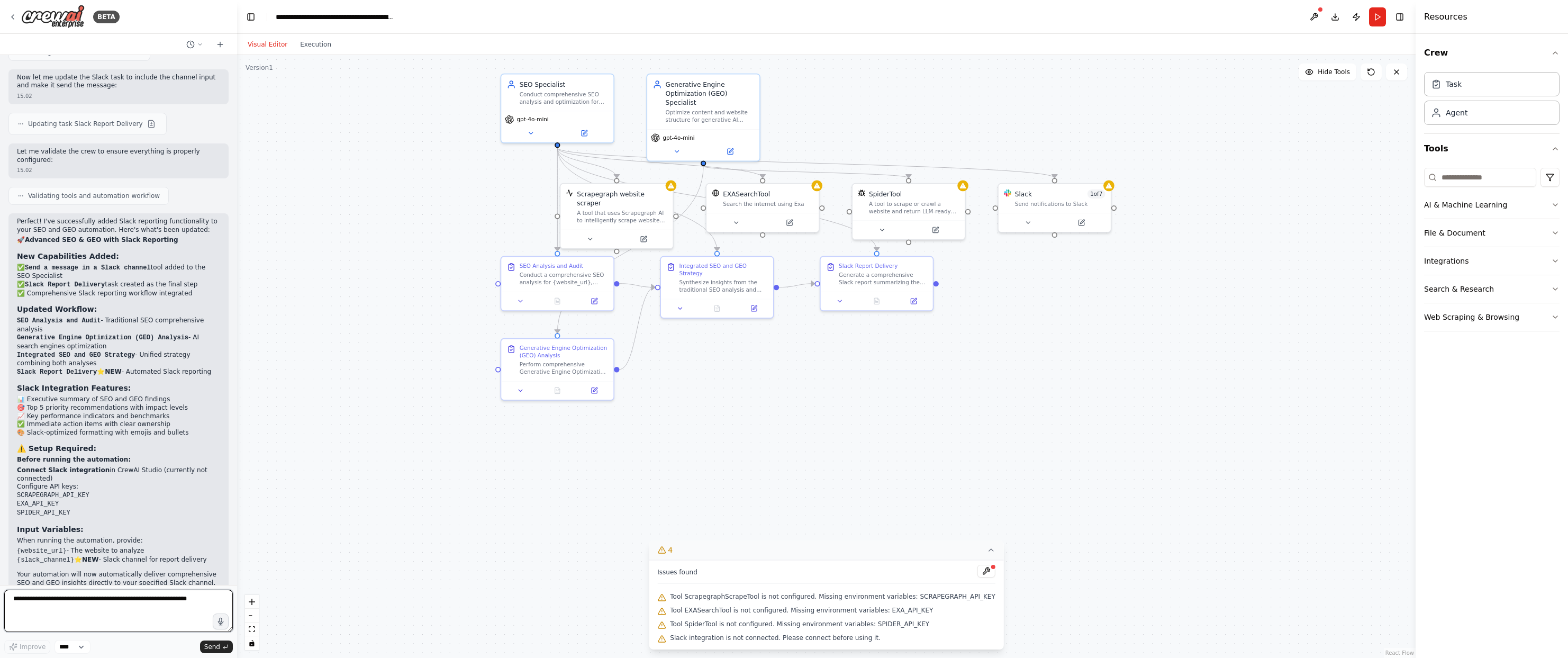
click at [146, 610] on textarea at bounding box center [119, 611] width 229 height 43
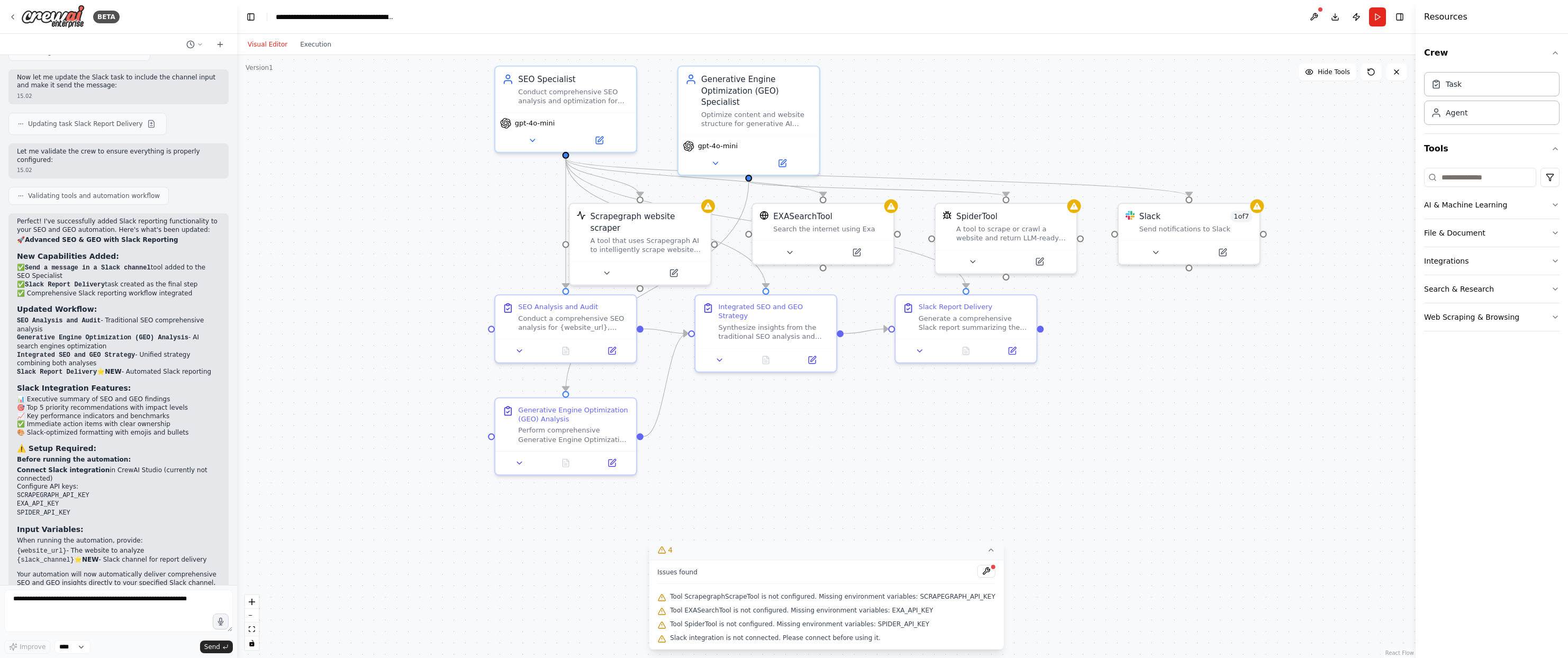
drag, startPoint x: 816, startPoint y: 380, endPoint x: 905, endPoint y: 477, distance: 131.6
click at [905, 477] on div ".deletable-edge-delete-btn { width: 20px; height: 20px; border: 0px solid #ffff…" at bounding box center [826, 356] width 1178 height 603
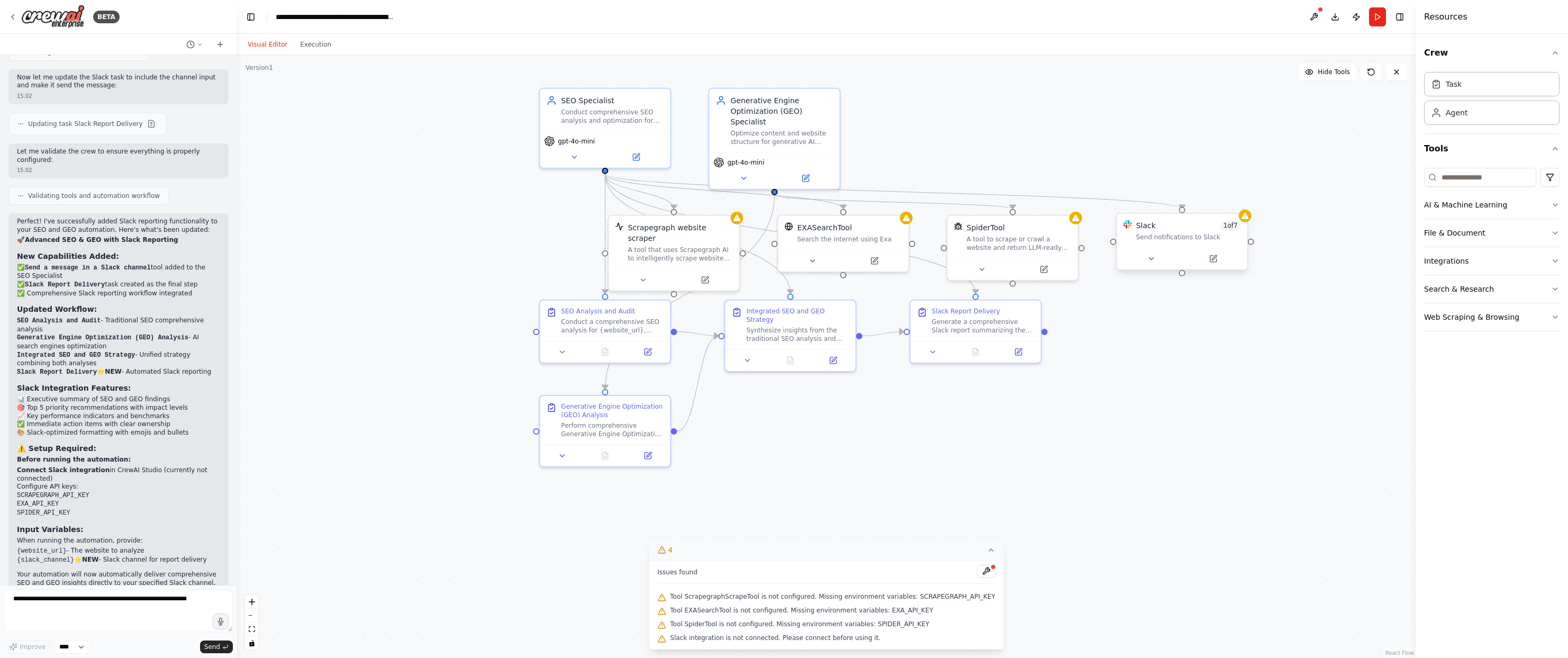
click at [1156, 266] on div at bounding box center [1182, 259] width 130 height 22
click at [1152, 261] on icon at bounding box center [1151, 259] width 9 height 9
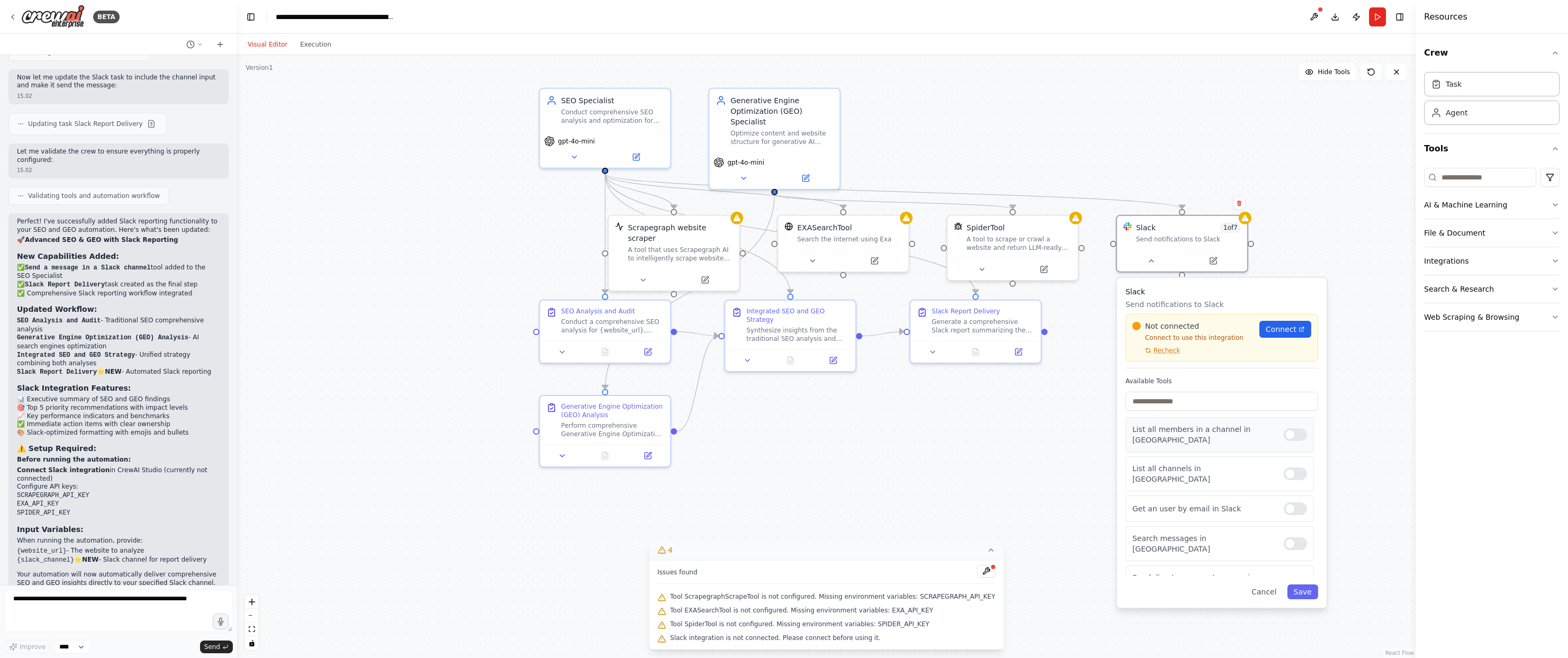
click at [1293, 431] on div at bounding box center [1295, 434] width 23 height 13
click at [1373, 257] on div ".deletable-edge-delete-btn { width: 20px; height: 20px; border: 0px solid #ffff…" at bounding box center [826, 356] width 1178 height 603
click at [1183, 144] on div ".deletable-edge-delete-btn { width: 20px; height: 20px; border: 0px solid #ffff…" at bounding box center [826, 356] width 1178 height 603
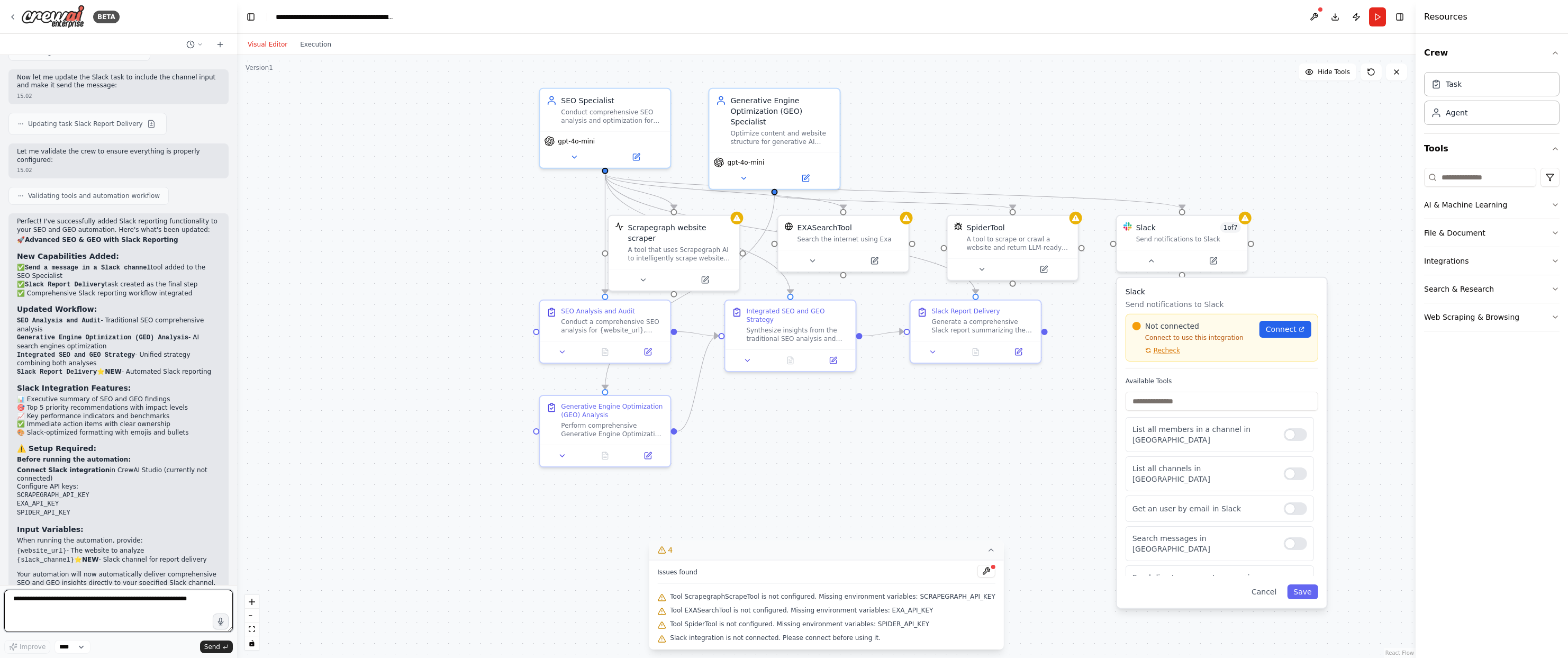
click at [140, 613] on textarea at bounding box center [119, 611] width 229 height 43
click at [1314, 17] on button at bounding box center [1314, 16] width 17 height 19
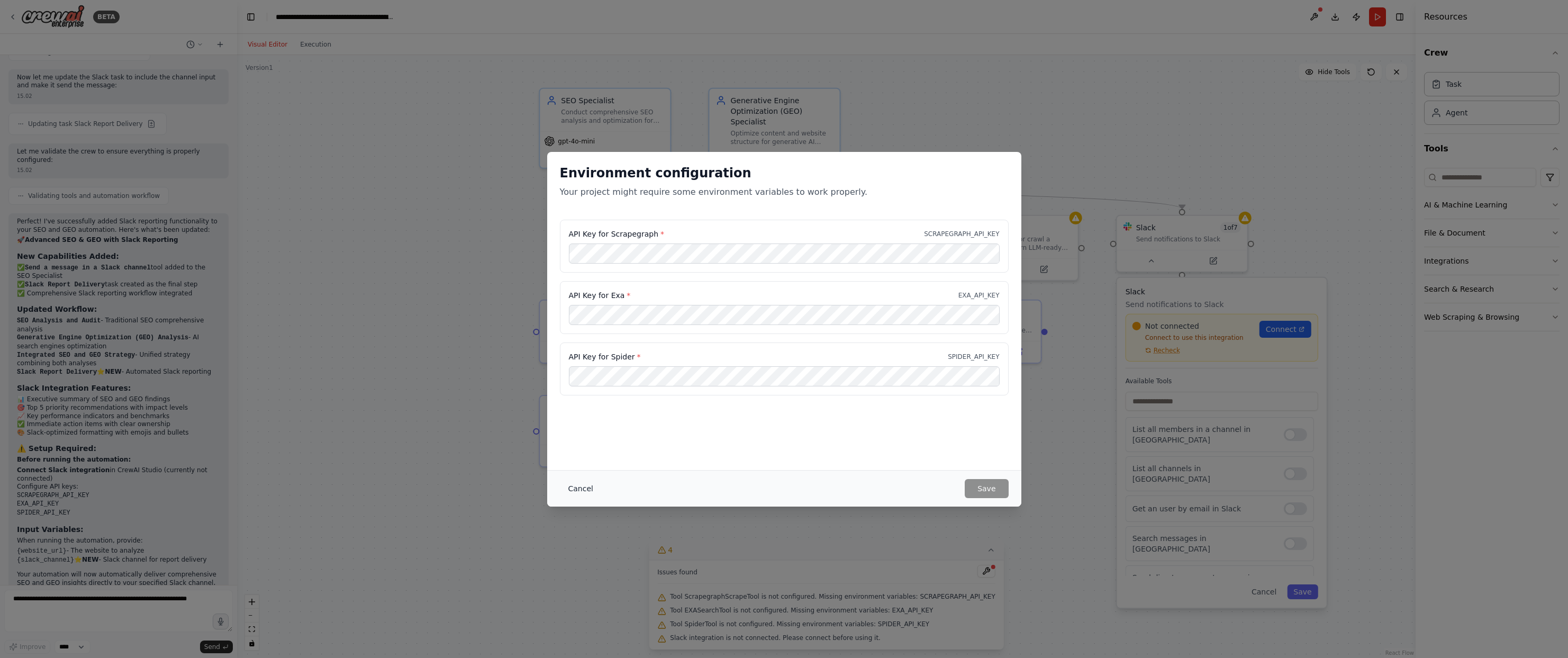
click at [583, 494] on button "Cancel" at bounding box center [581, 488] width 42 height 19
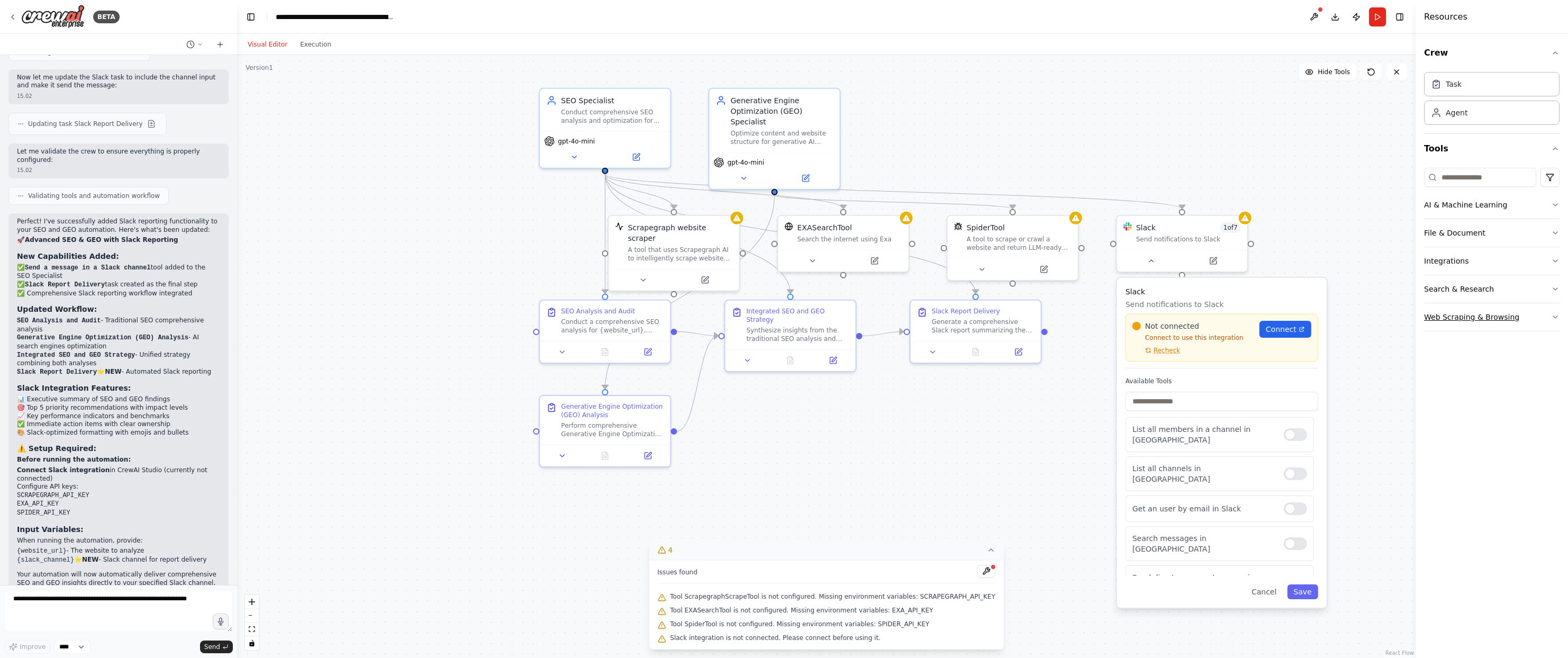
click at [1552, 309] on button "Web Scraping & Browsing" at bounding box center [1492, 317] width 136 height 27
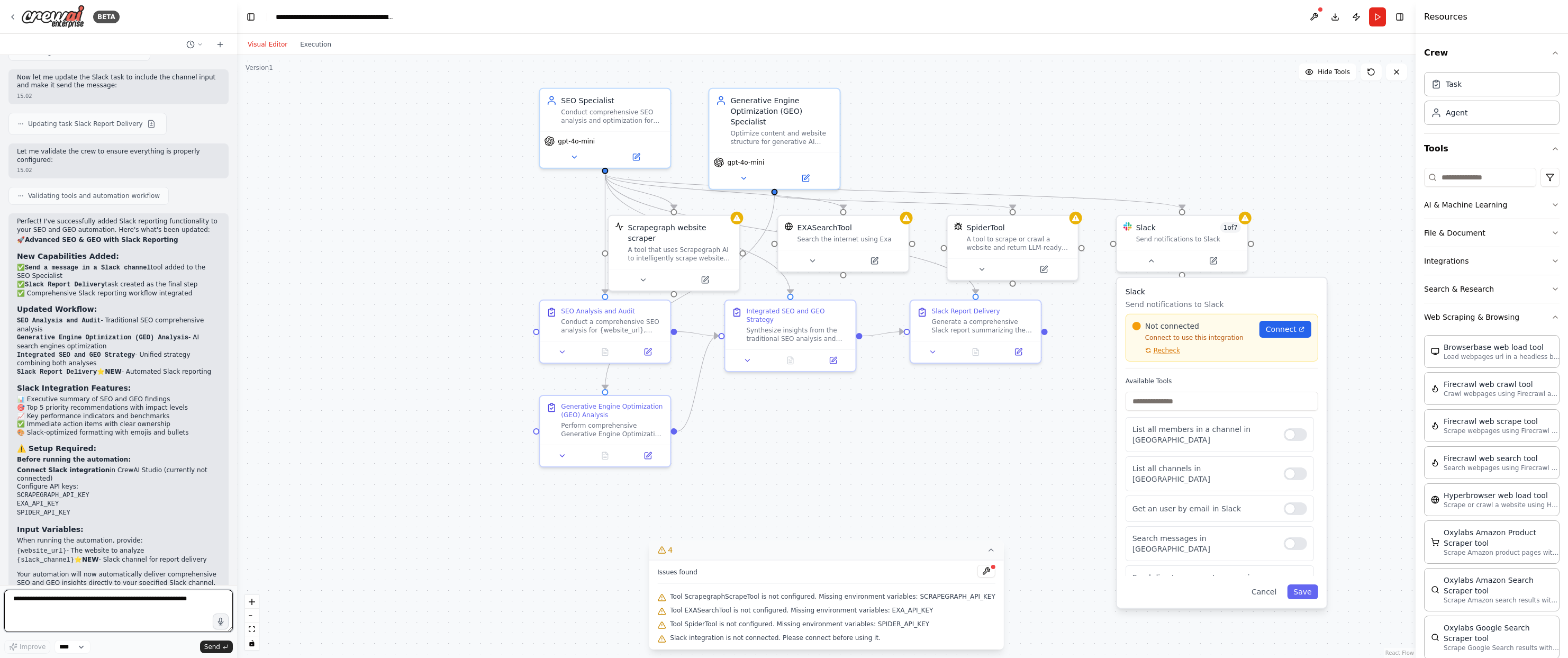
click at [47, 605] on textarea at bounding box center [119, 611] width 229 height 43
type textarea "**********"
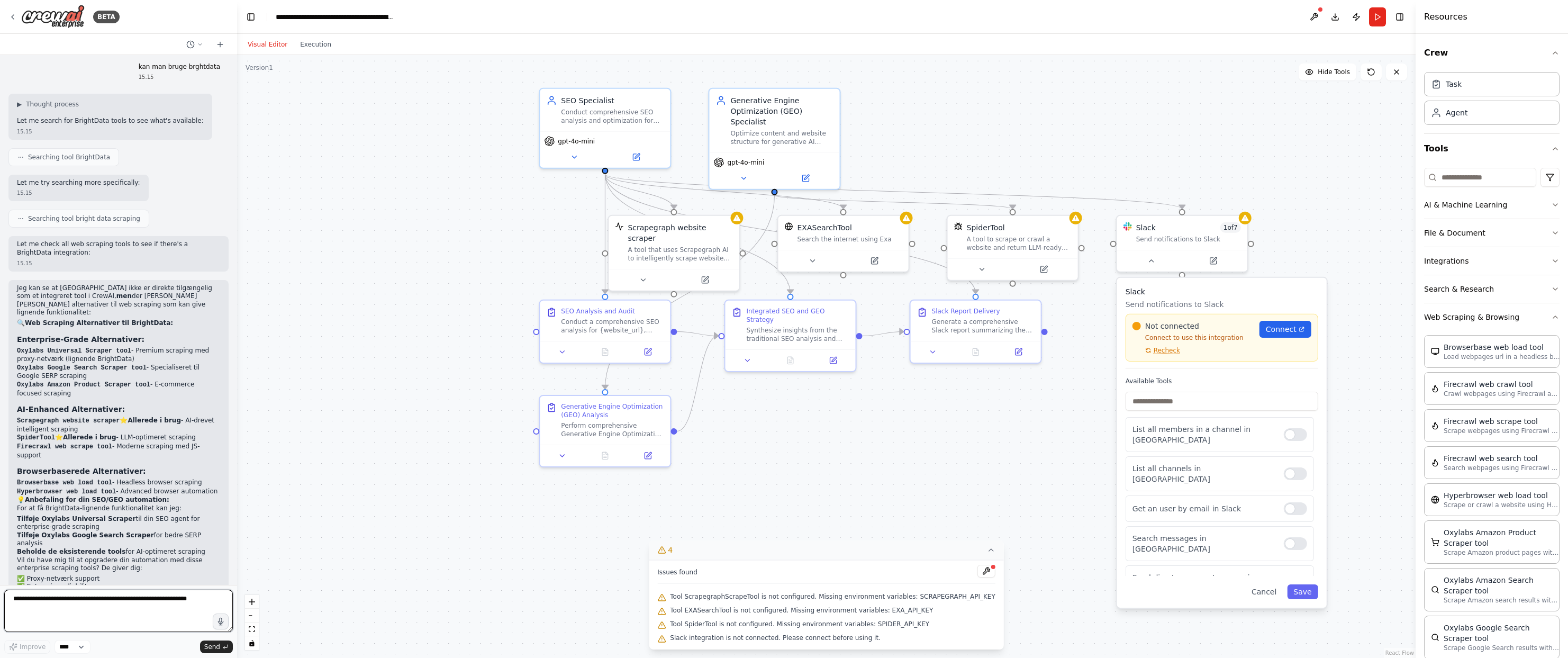
scroll to position [3018, 0]
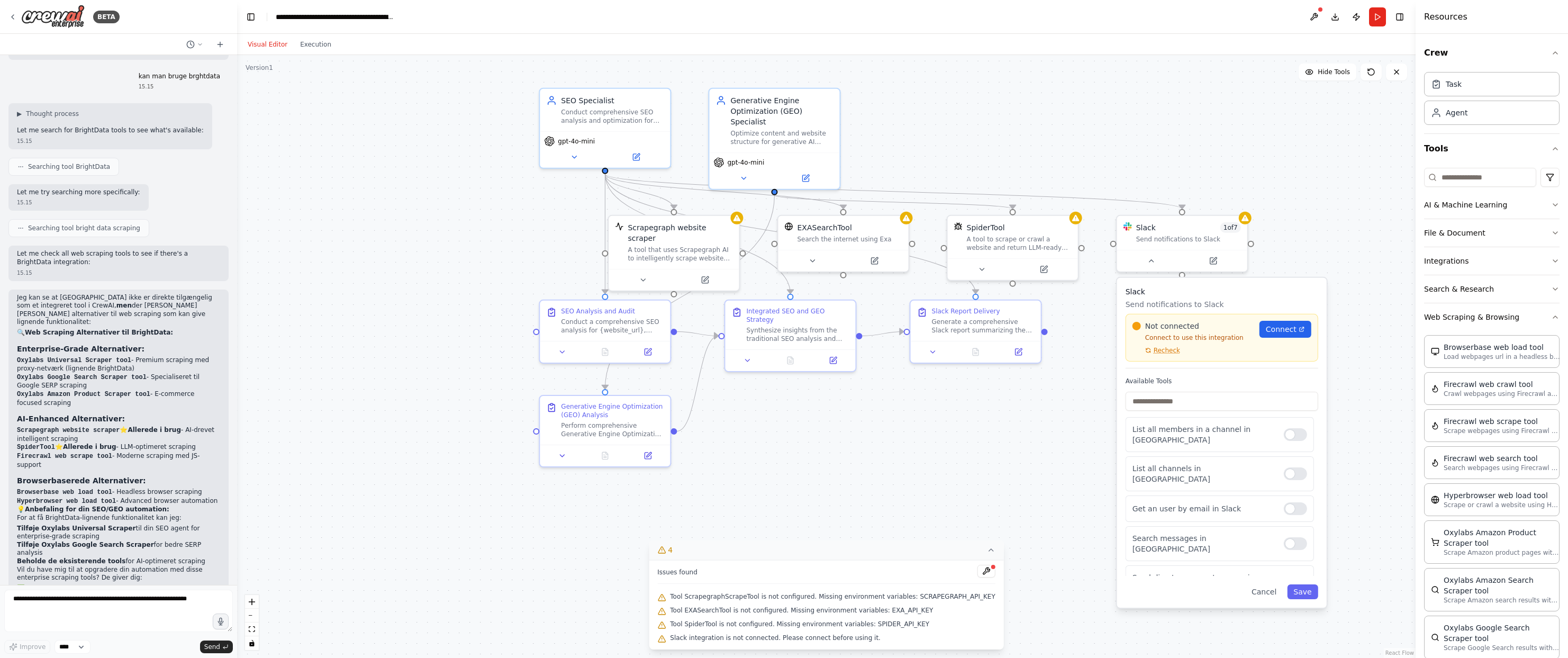
drag, startPoint x: 59, startPoint y: 318, endPoint x: 79, endPoint y: 319, distance: 20.0
click at [79, 356] on li "Oxylabs Universal Scraper tool - Premium scraping med proxy-netværk (lignende B…" at bounding box center [119, 365] width 203 height 17
click at [133, 607] on textarea at bounding box center [119, 611] width 229 height 43
type textarea "*"
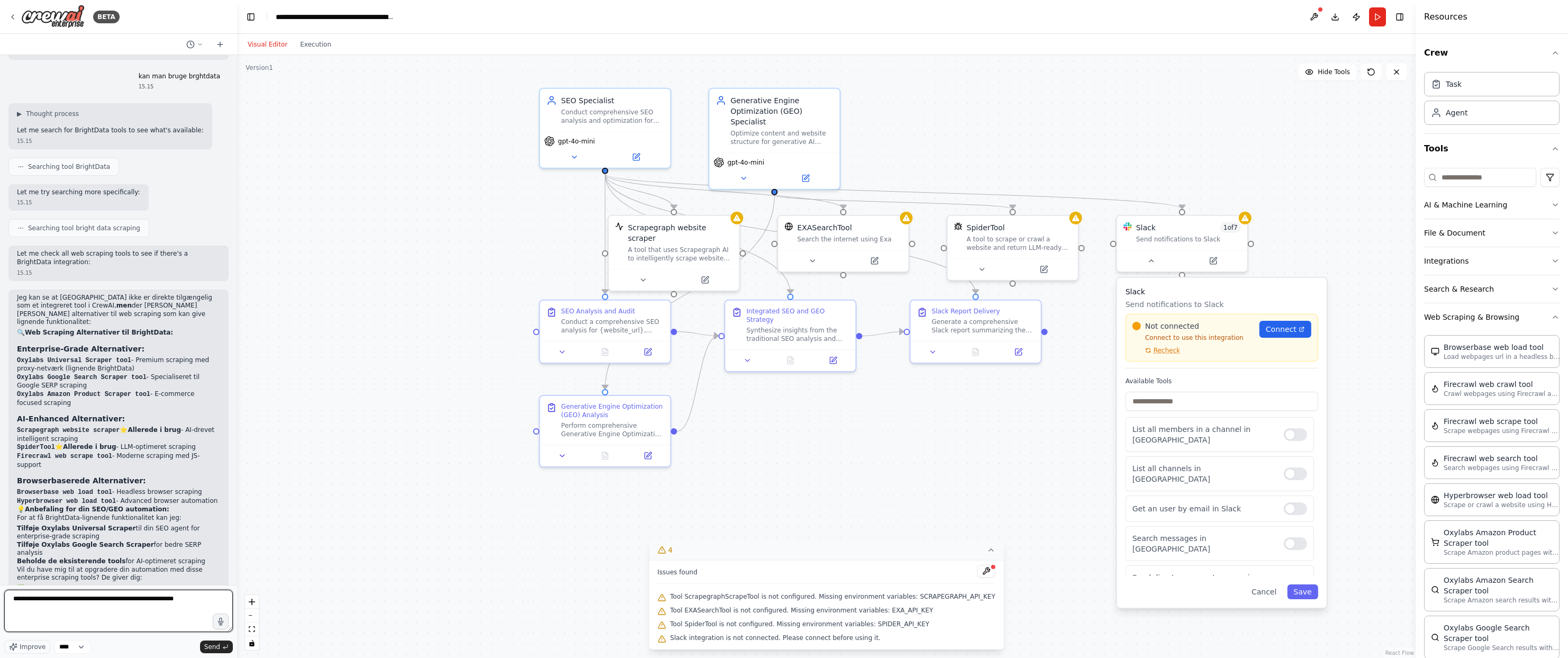
type textarea "**********"
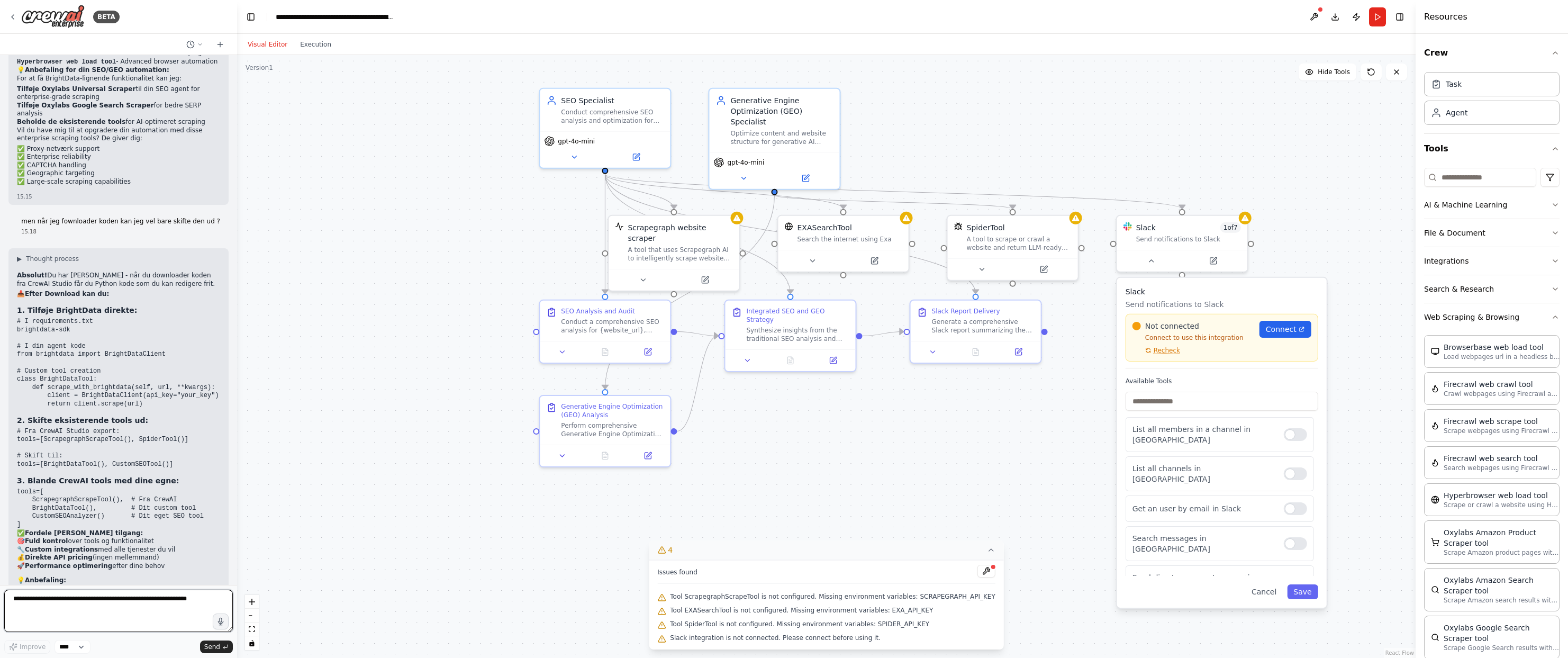
scroll to position [3465, 0]
